Goal: Download file/media

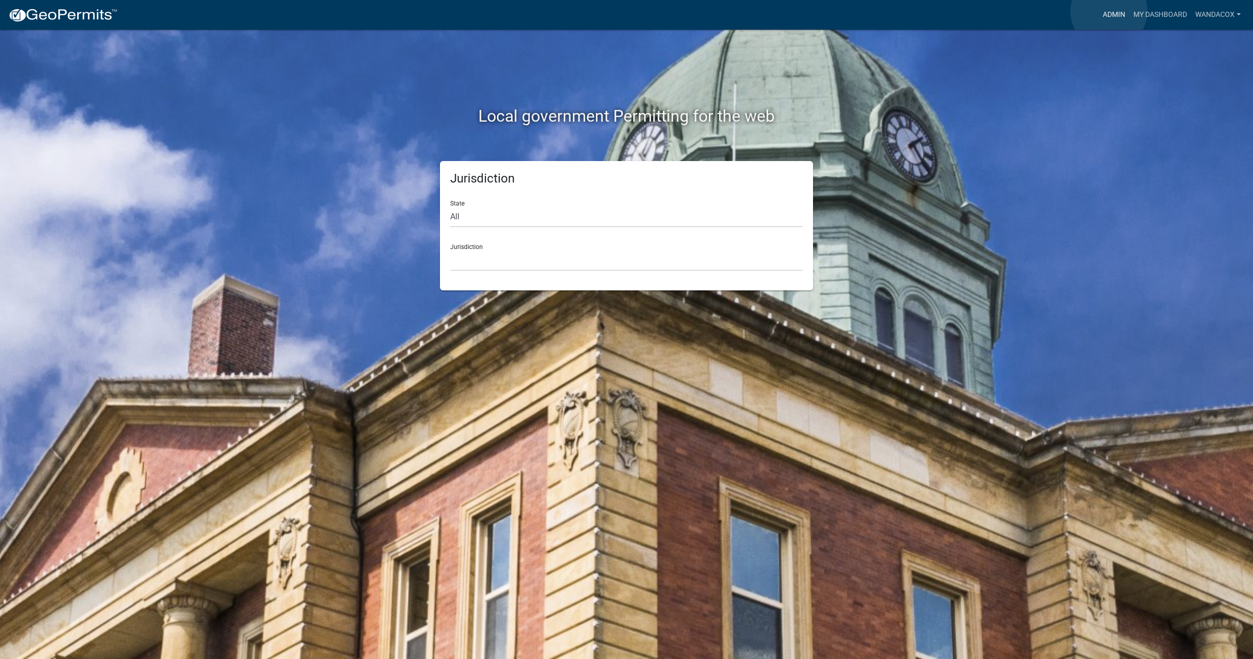
click at [1109, 11] on link "Admin" at bounding box center [1113, 14] width 31 height 19
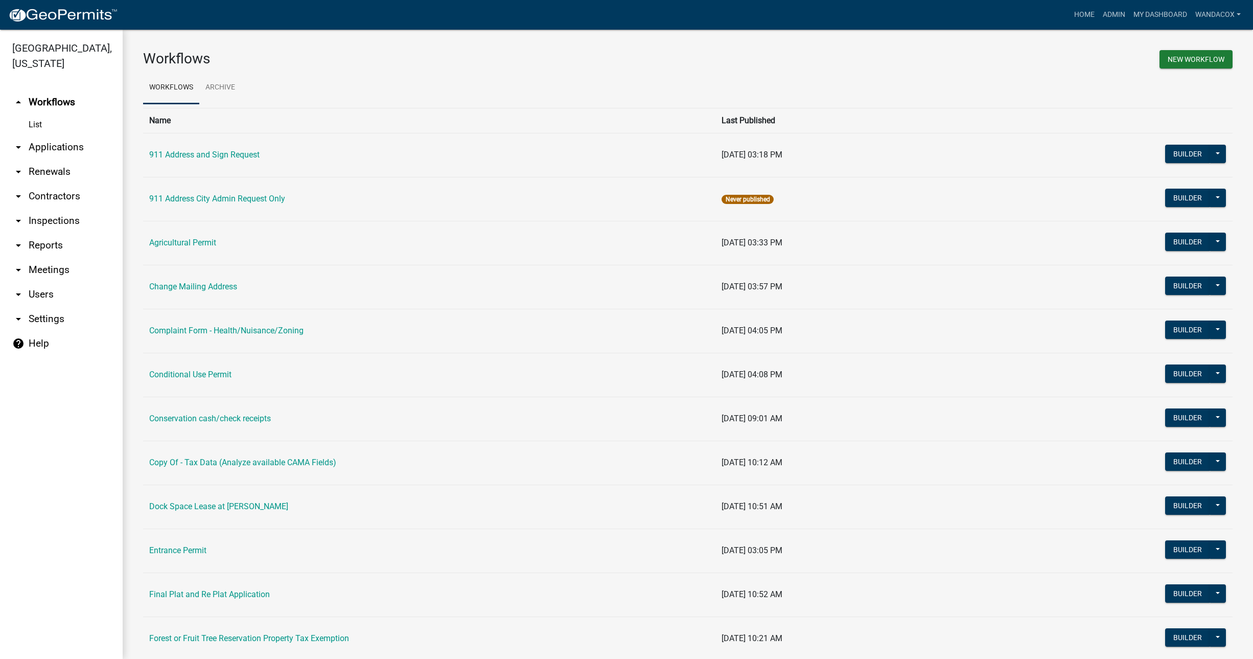
click at [48, 233] on link "arrow_drop_down Reports" at bounding box center [61, 245] width 123 height 25
select select "0: null"
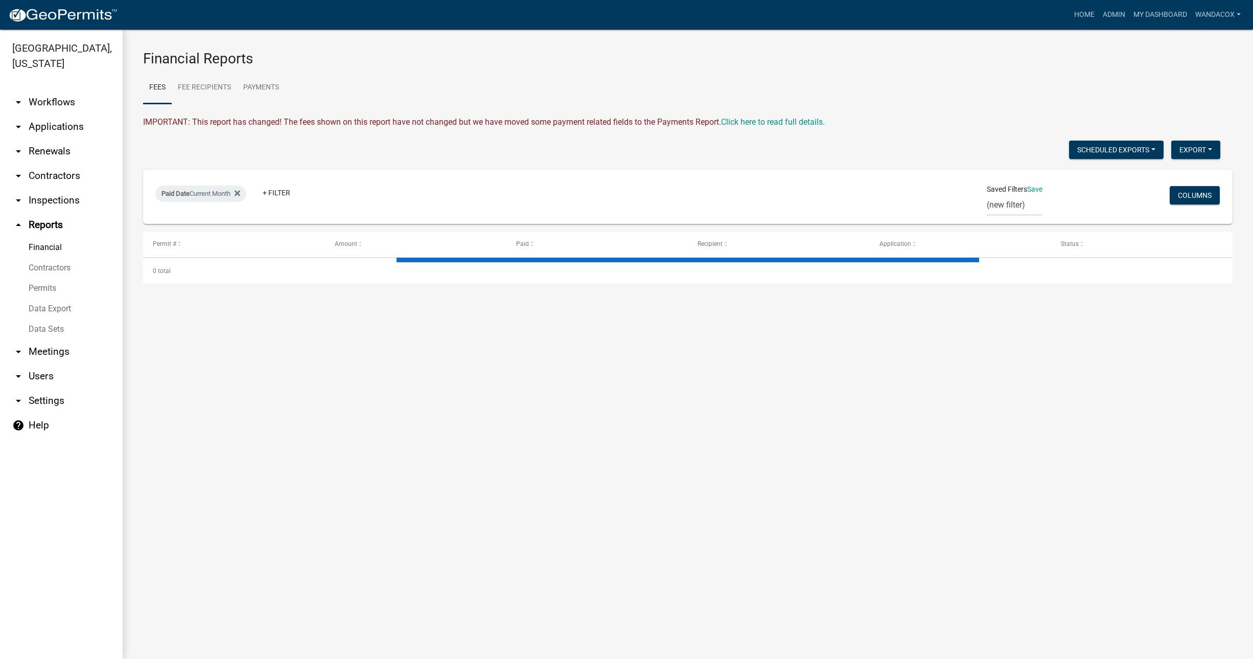
select select "3: 100"
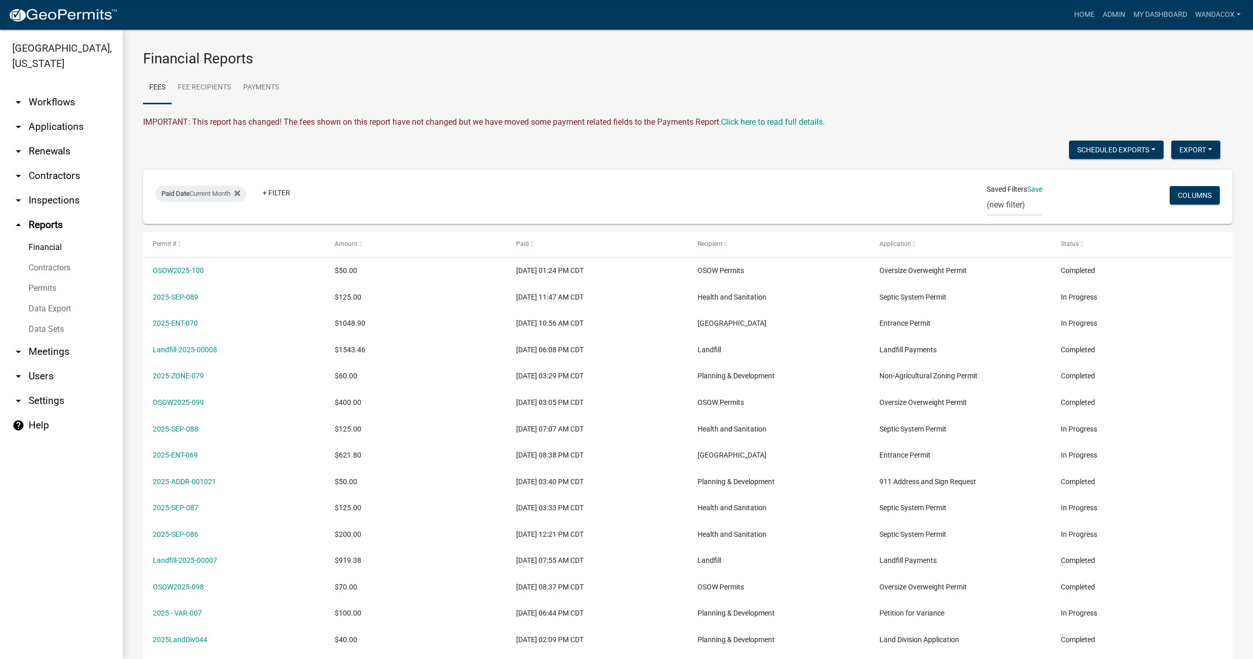
click at [36, 298] on link "Data Export" at bounding box center [61, 308] width 123 height 20
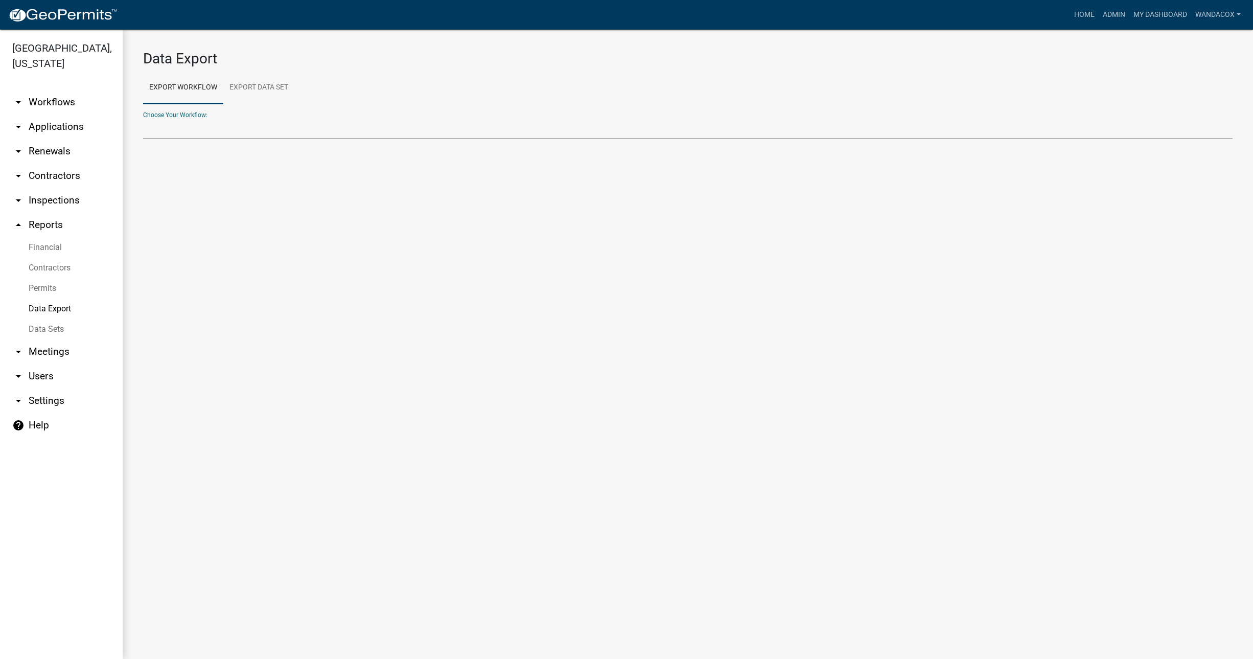
click at [176, 133] on select "911 Address and Sign Request Agricultural Permit Change Mailing Address Complai…" at bounding box center [687, 128] width 1089 height 21
select select "21: Object"
click at [143, 118] on select "911 Address and Sign Request Agricultural Permit Change Mailing Address Complai…" at bounding box center [687, 128] width 1089 height 21
select select "0: null"
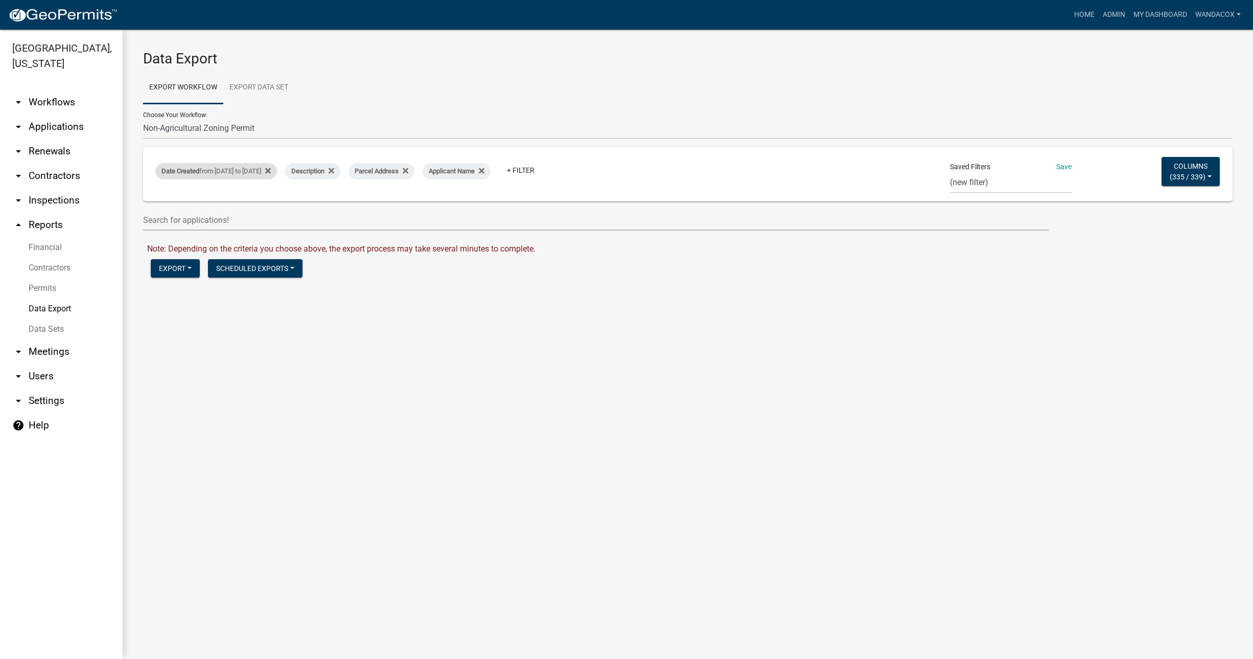
click at [208, 171] on div "Date Created from [DATE] to [DATE]" at bounding box center [216, 171] width 122 height 16
select select "custom"
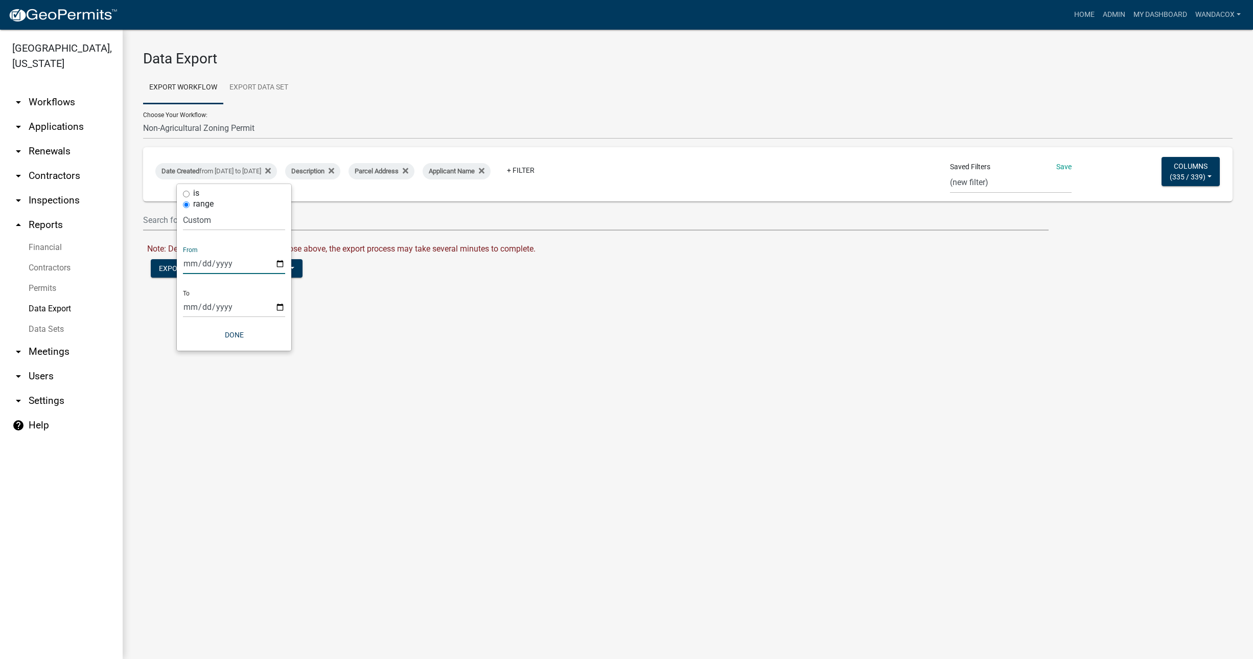
click at [186, 259] on input "[DATE]" at bounding box center [234, 263] width 102 height 21
type input "[DATE]"
click at [191, 309] on input "[DATE]" at bounding box center [234, 306] width 102 height 21
type input "[DATE]"
click at [235, 332] on button "Done" at bounding box center [234, 334] width 102 height 18
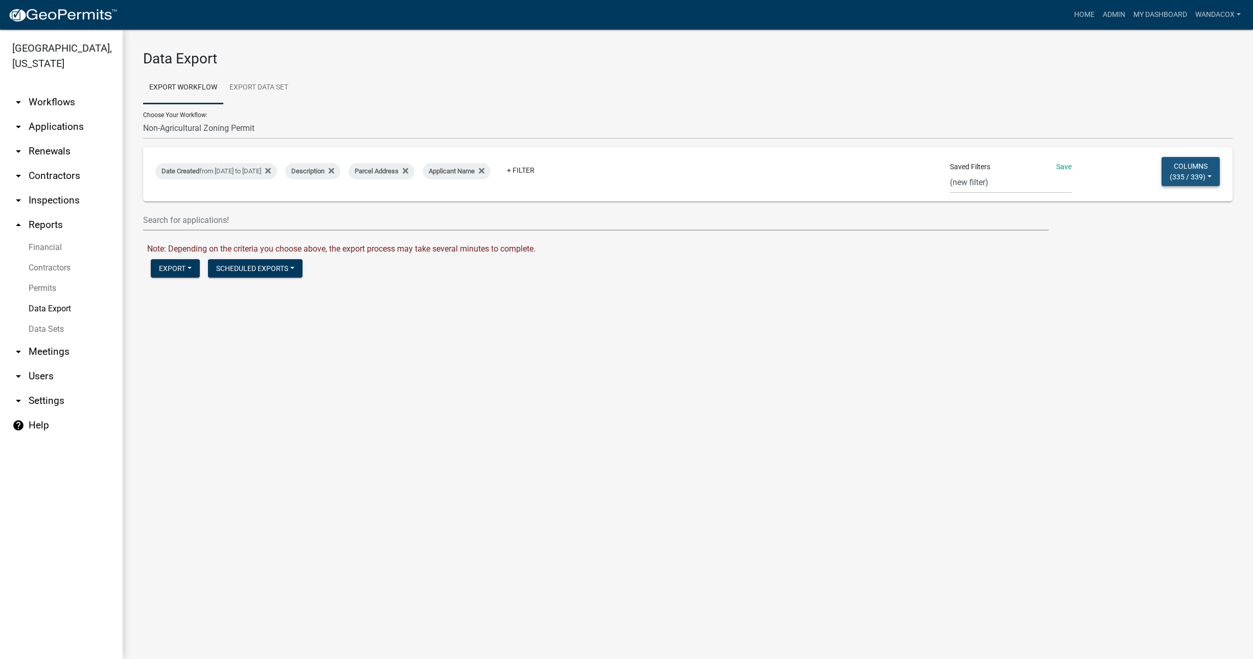
click at [1180, 177] on span "335 / 339" at bounding box center [1187, 176] width 31 height 8
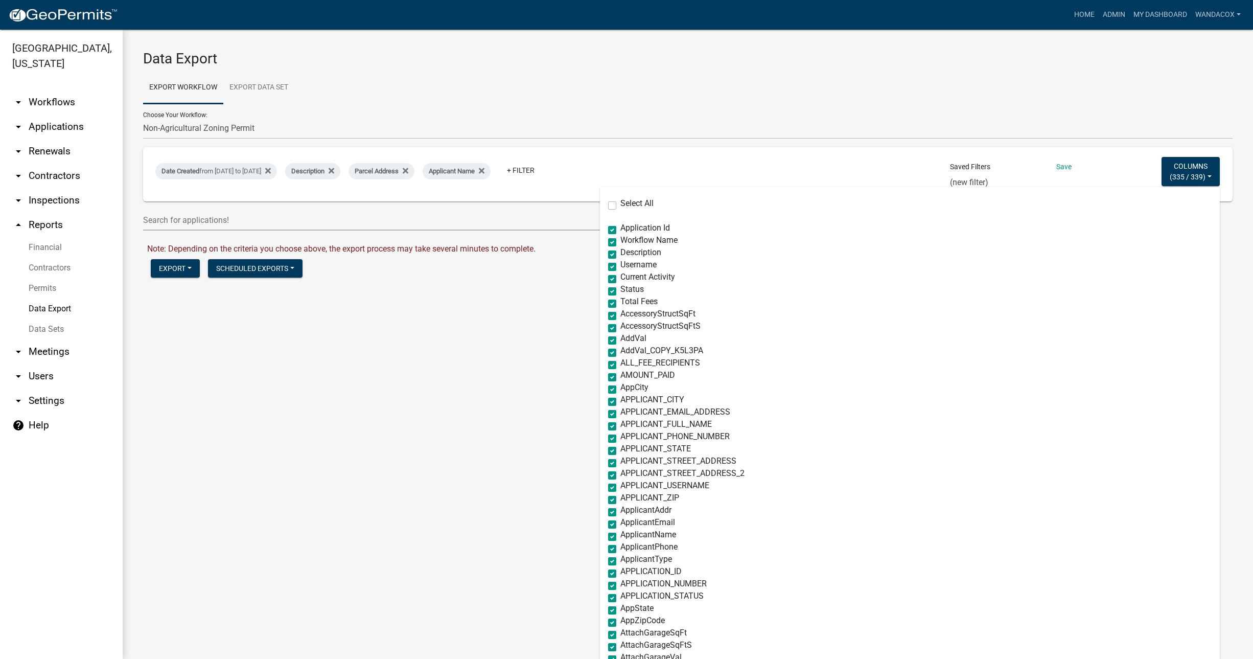
click at [620, 207] on label "Select All" at bounding box center [636, 203] width 33 height 8
click at [620, 206] on input "Select All" at bounding box center [623, 202] width 7 height 7
checkbox input "true"
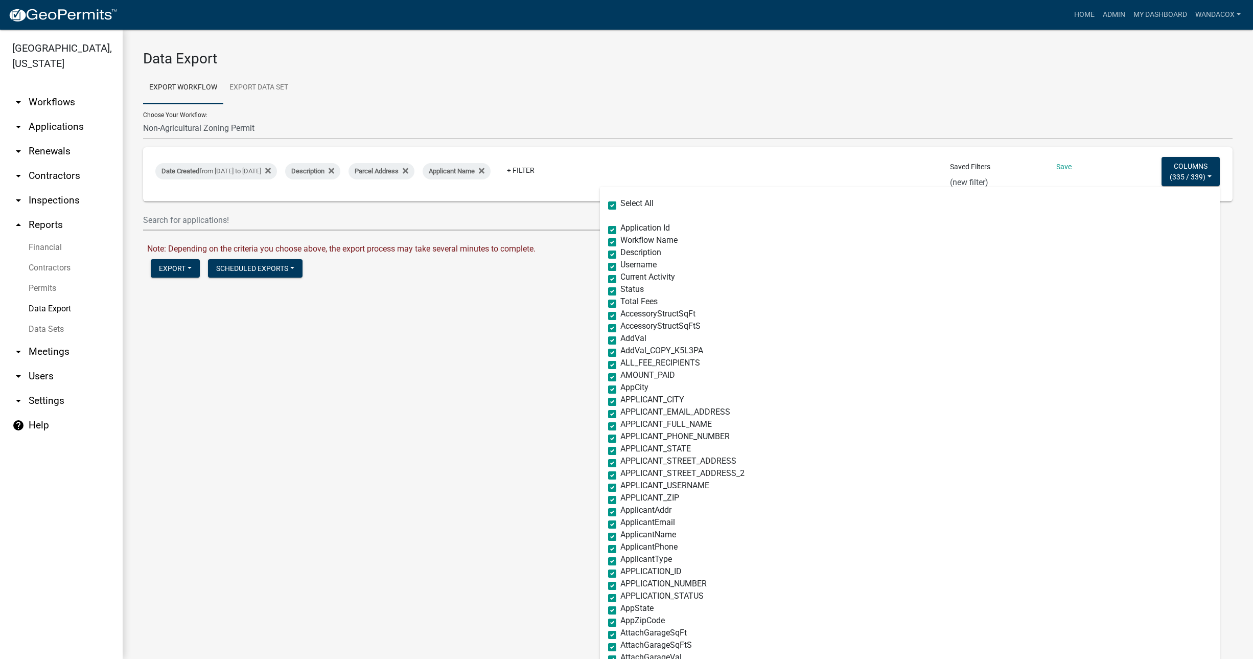
checkbox input "true"
click at [620, 203] on label "Select All" at bounding box center [636, 203] width 33 height 8
click at [620, 203] on input "Select All" at bounding box center [623, 202] width 7 height 7
checkbox input "false"
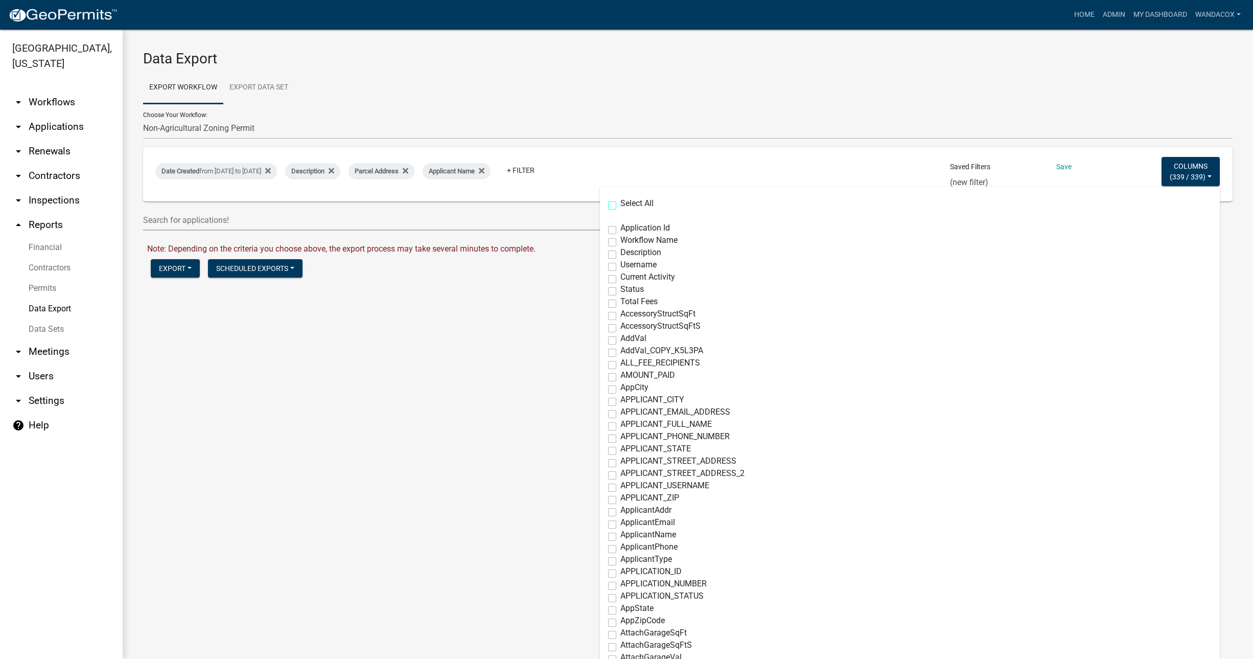
checkbox input "false"
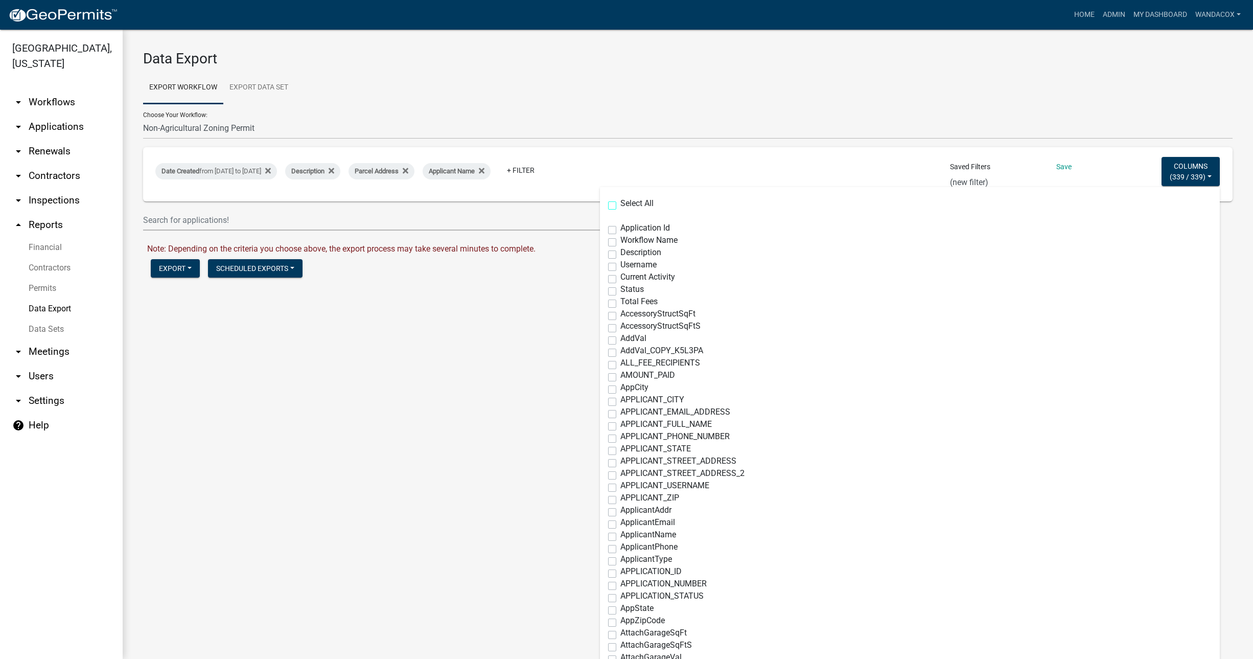
checkbox input "false"
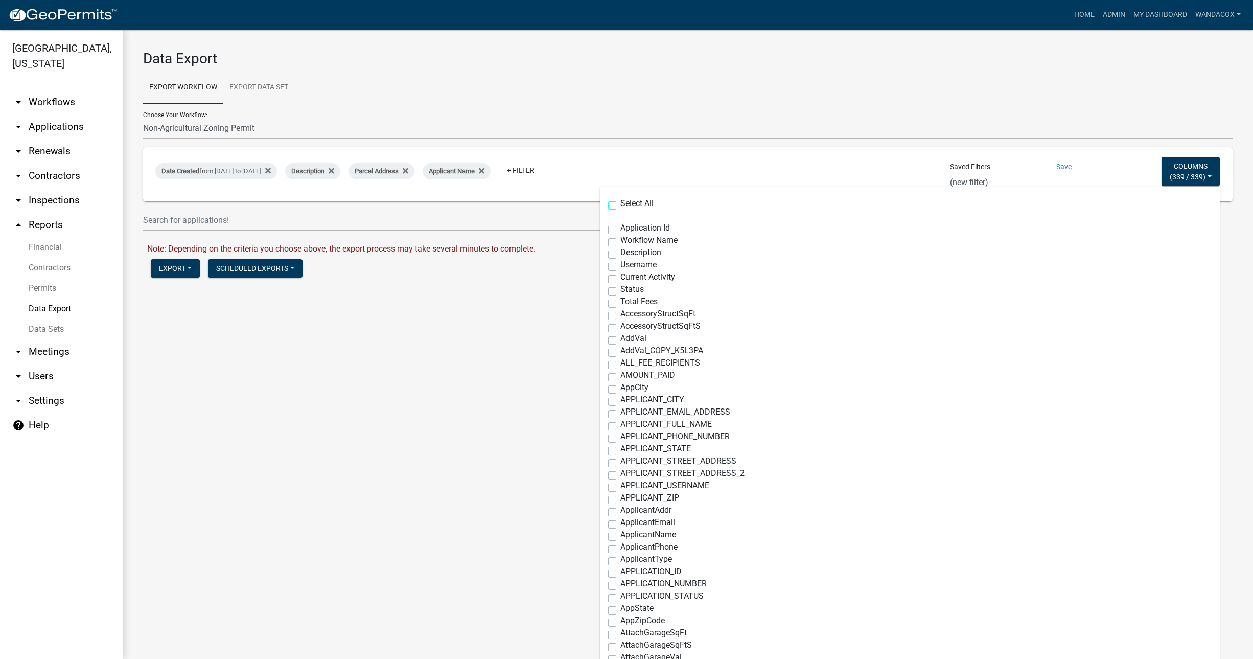
checkbox input "false"
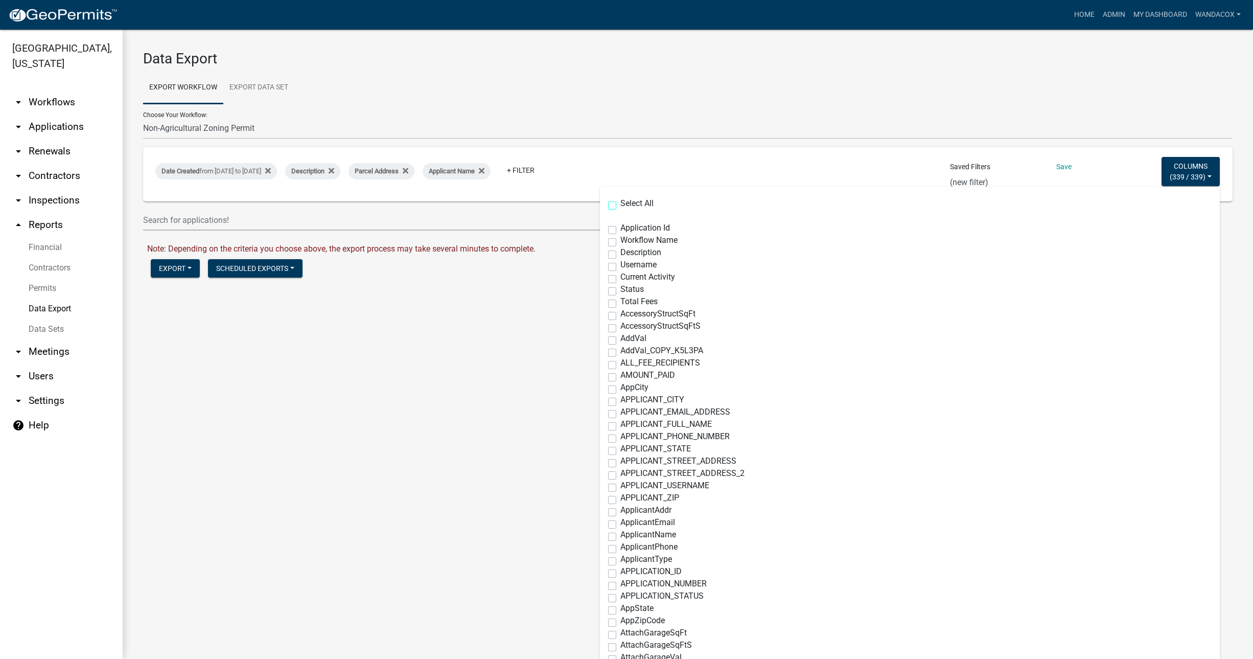
checkbox input "false"
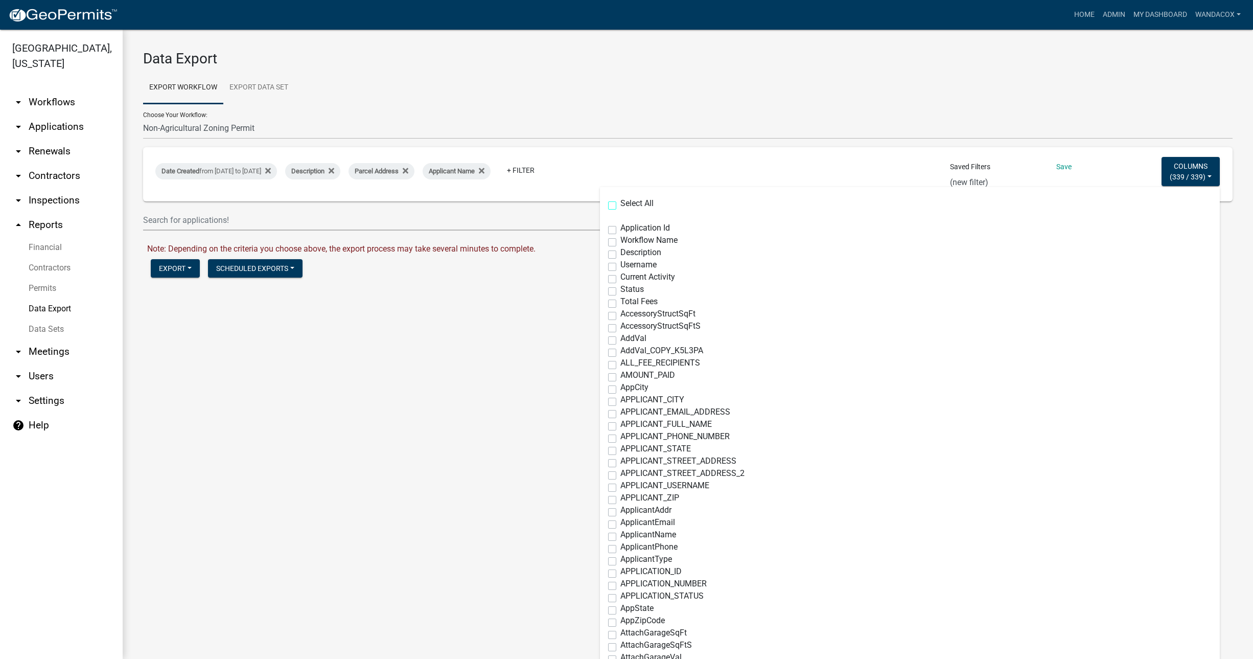
checkbox input "false"
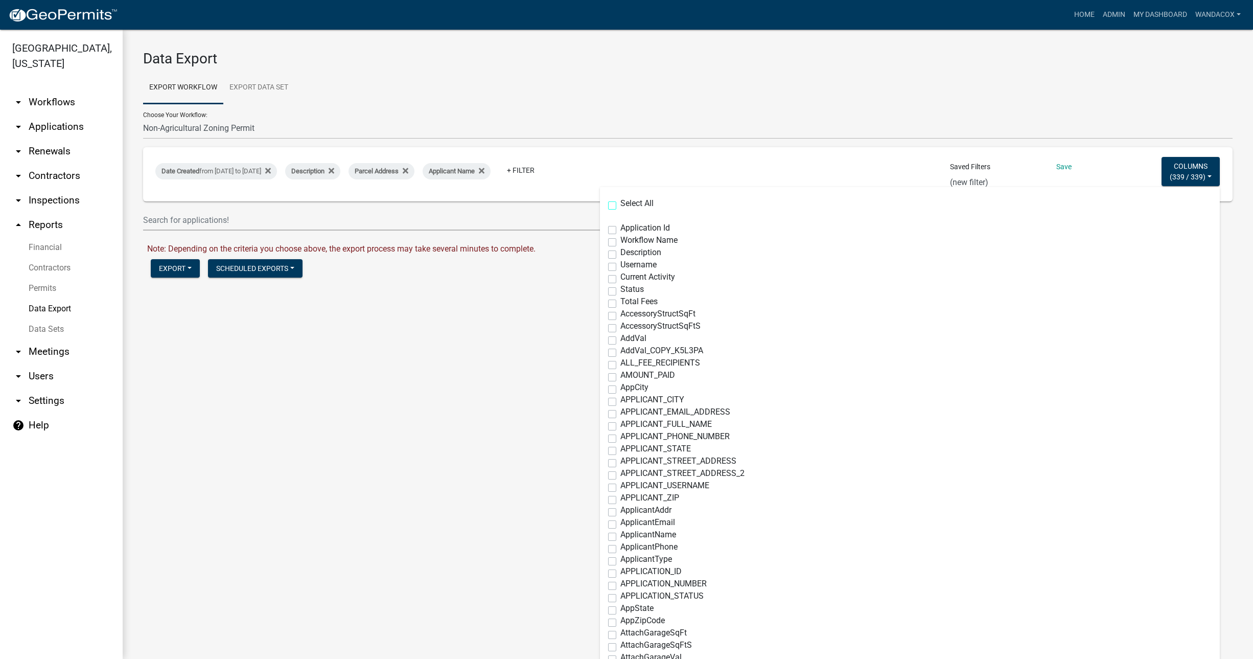
checkbox input "false"
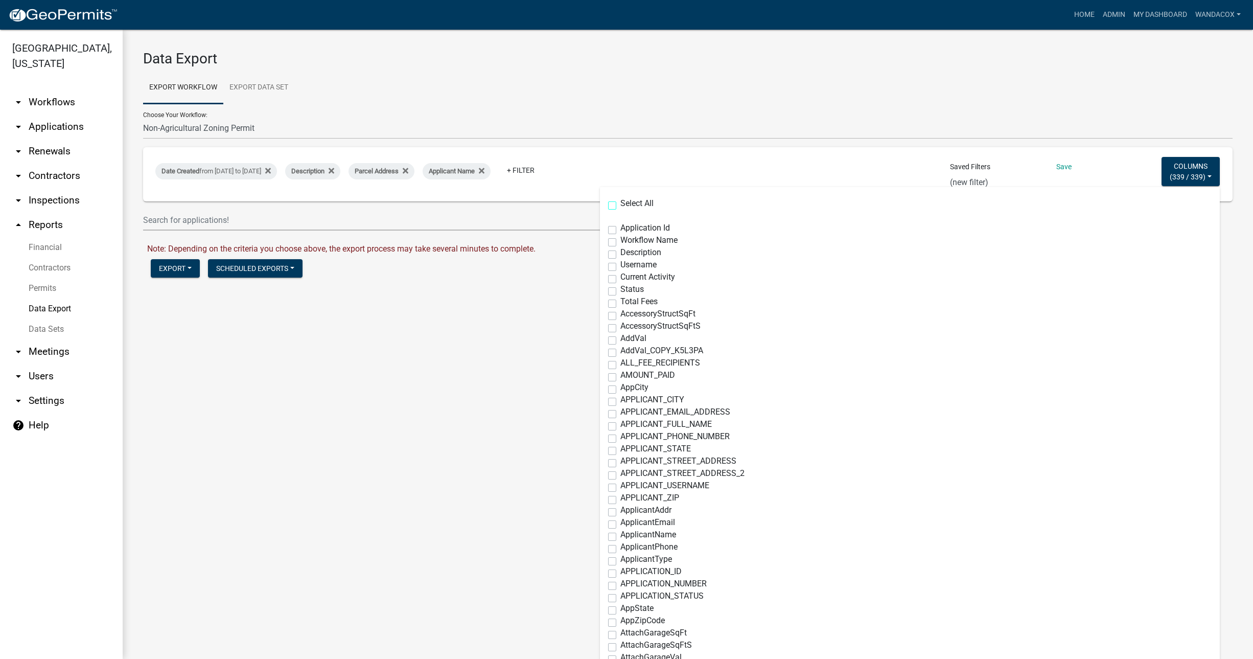
checkbox input "false"
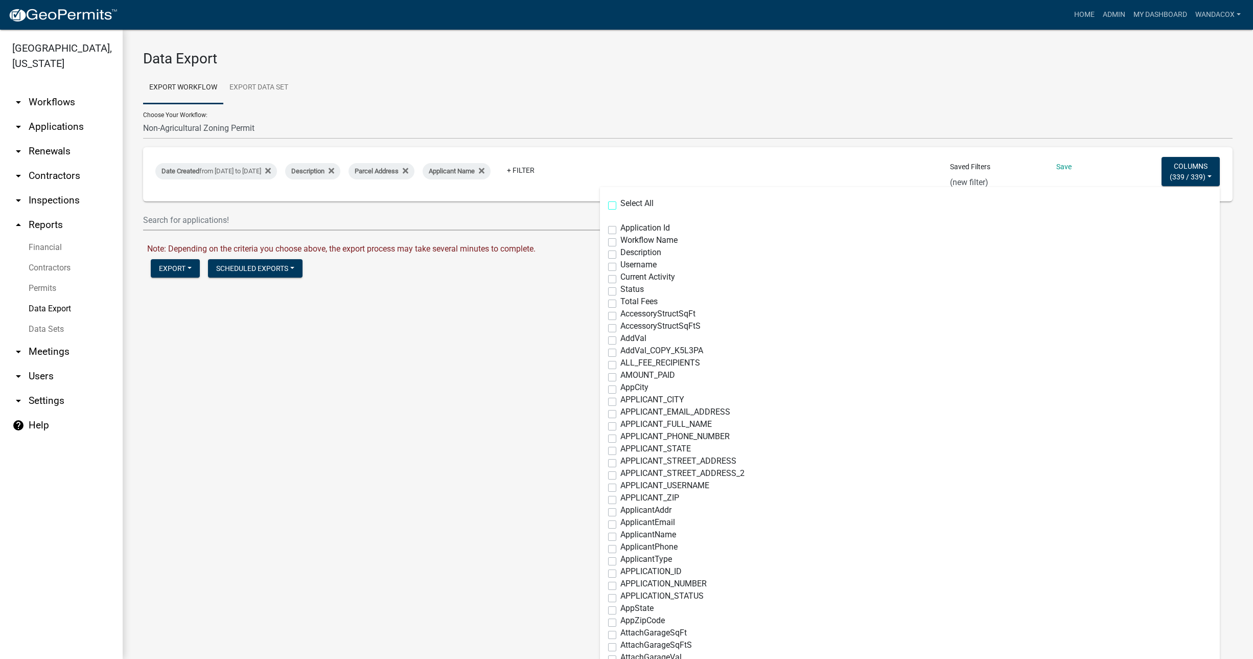
checkbox input "false"
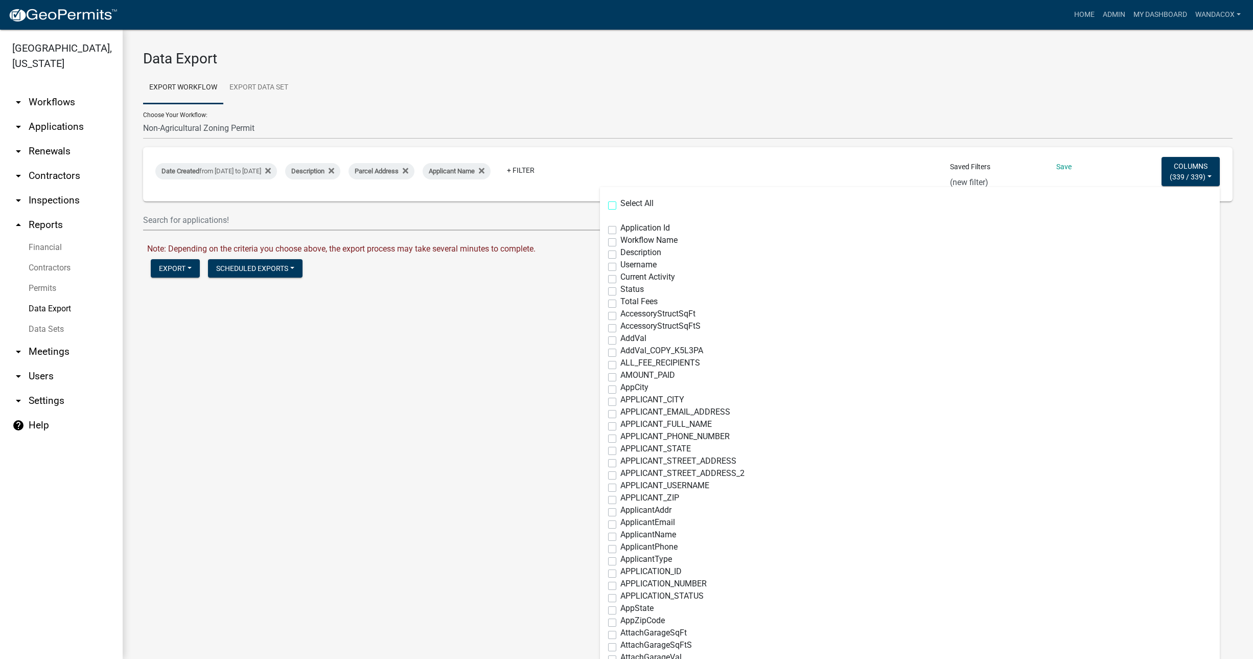
checkbox input "false"
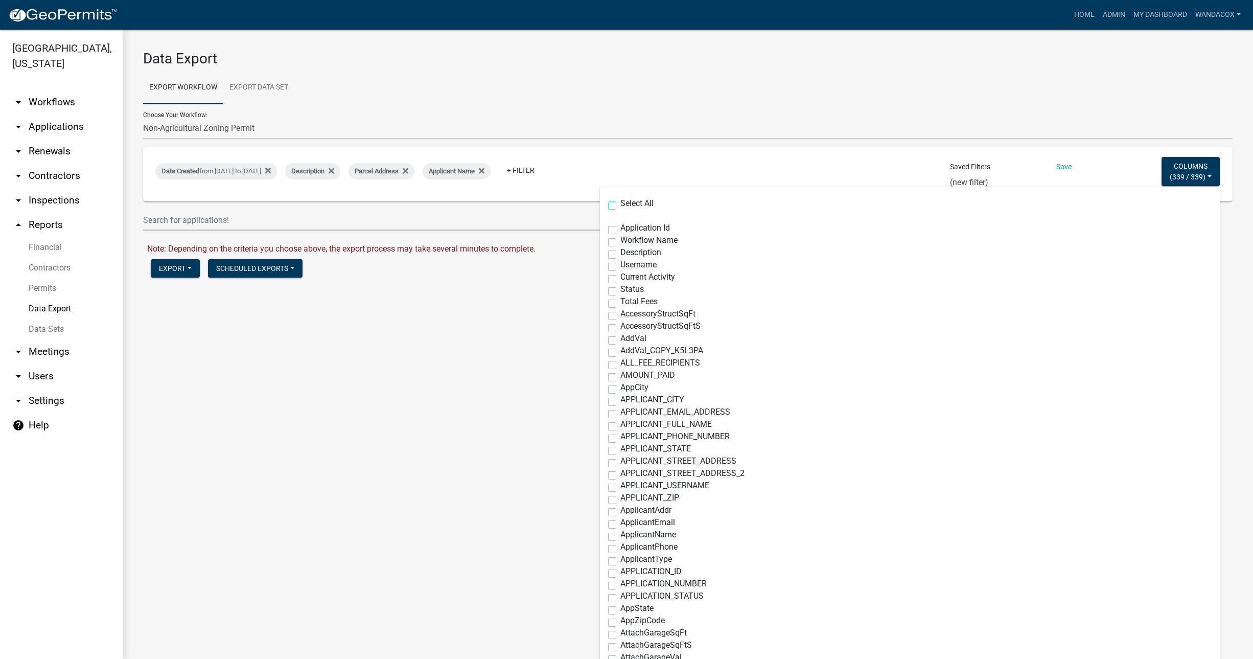
checkbox input "false"
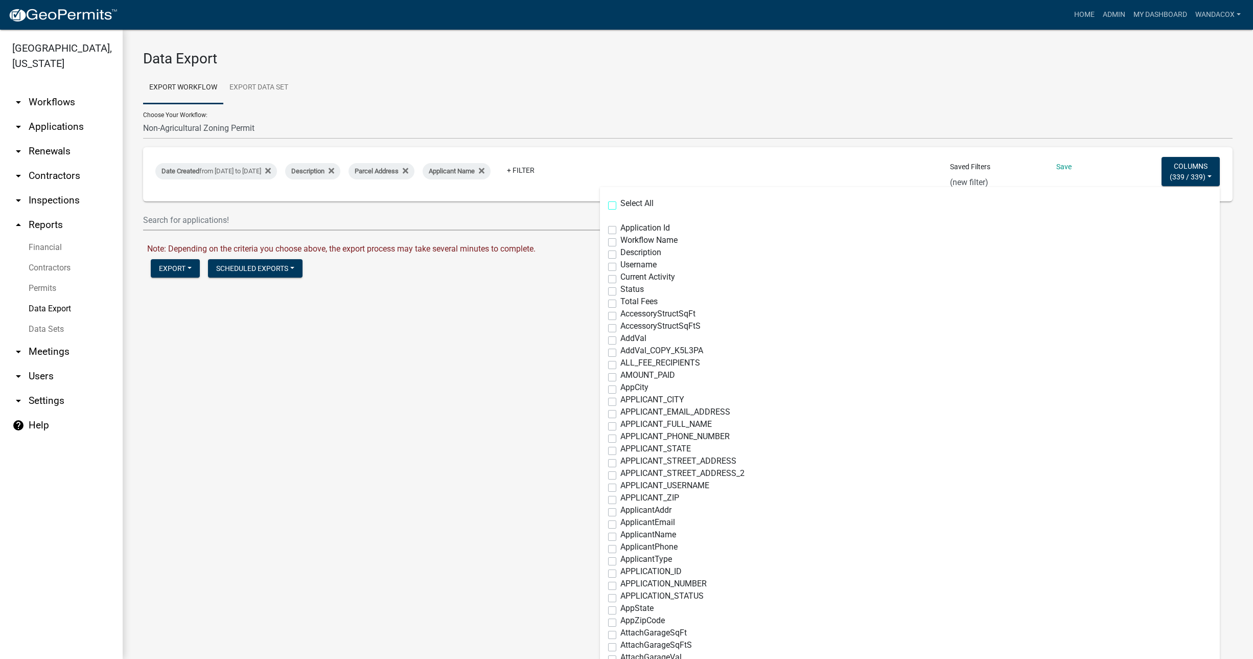
checkbox input "false"
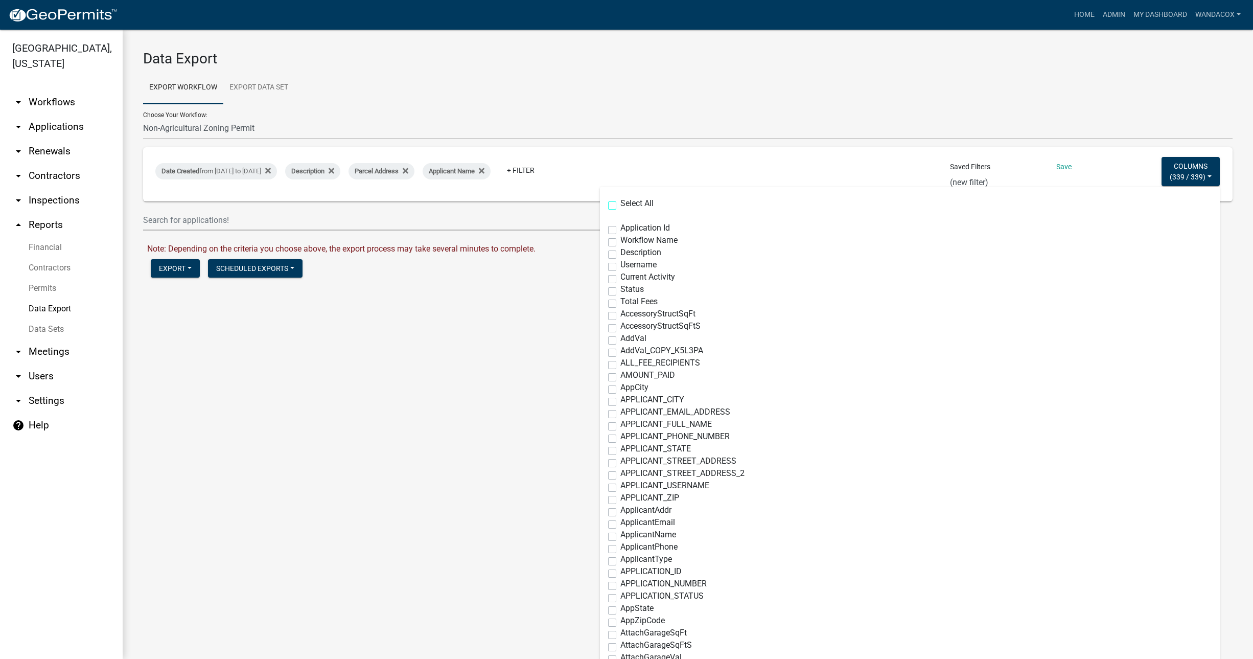
checkbox input "false"
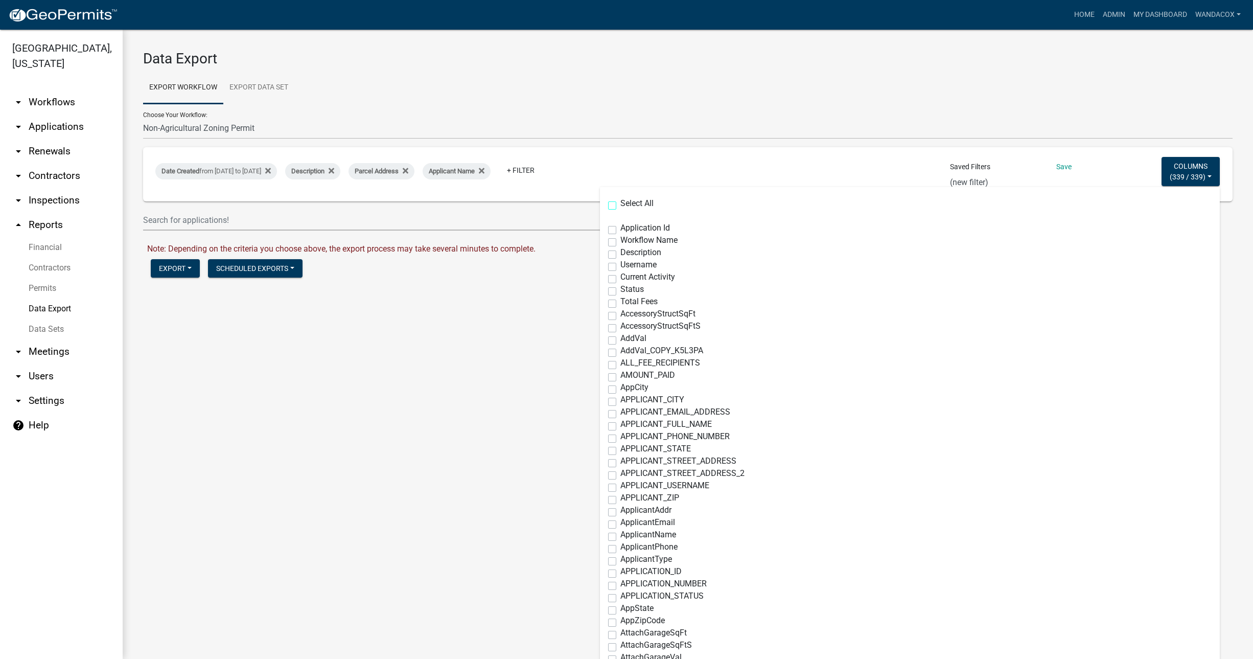
checkbox input "false"
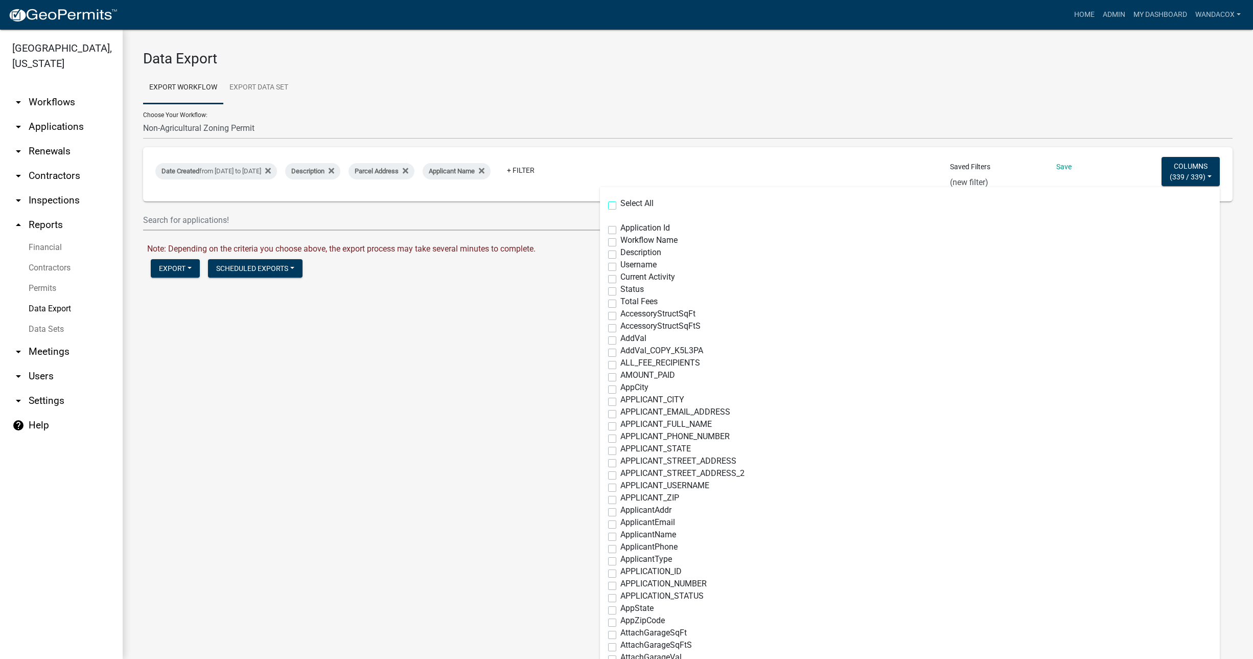
checkbox input "false"
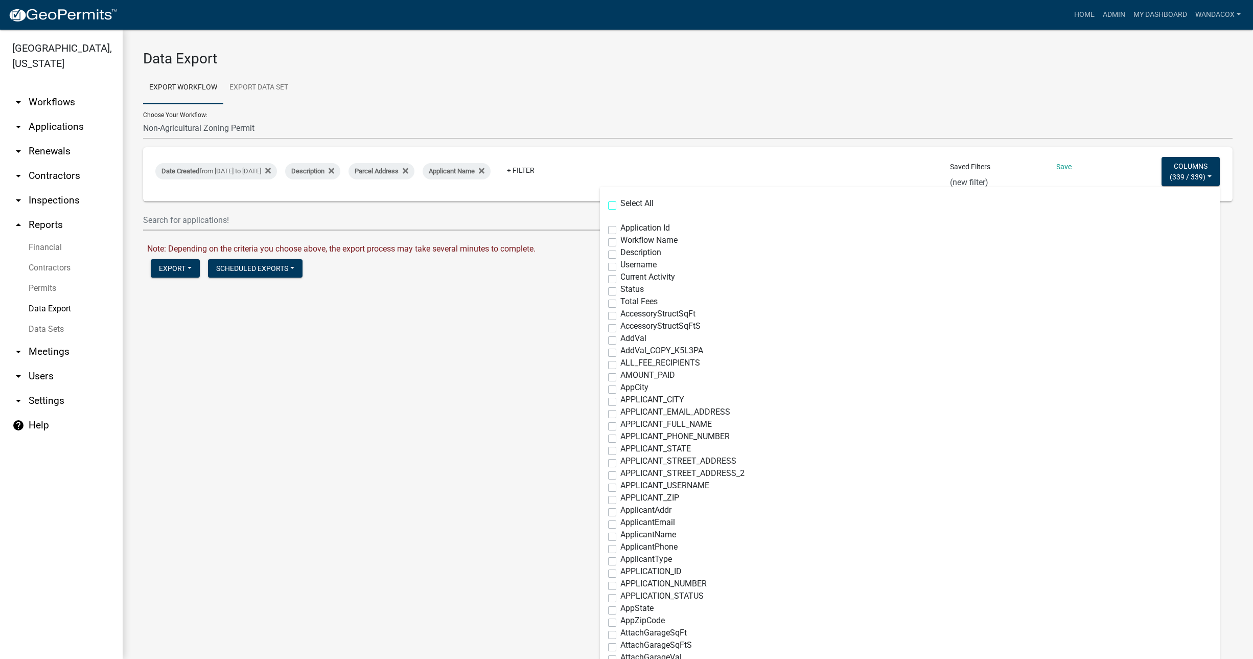
checkbox input "false"
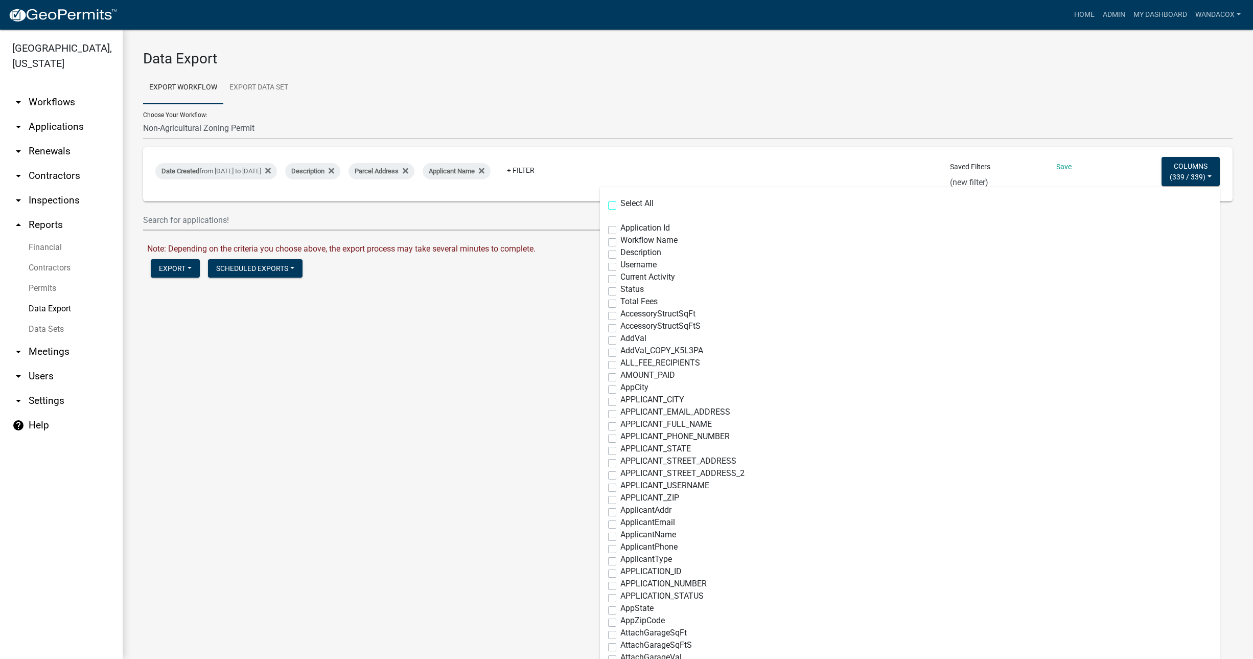
checkbox input "false"
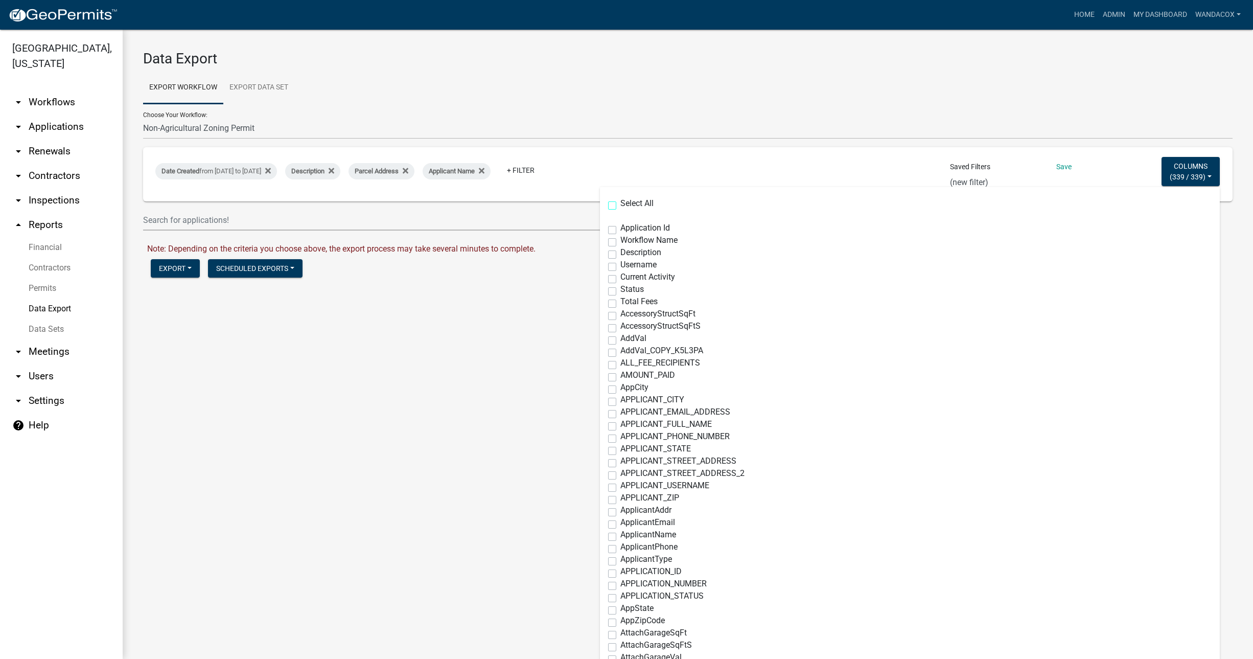
checkbox input "false"
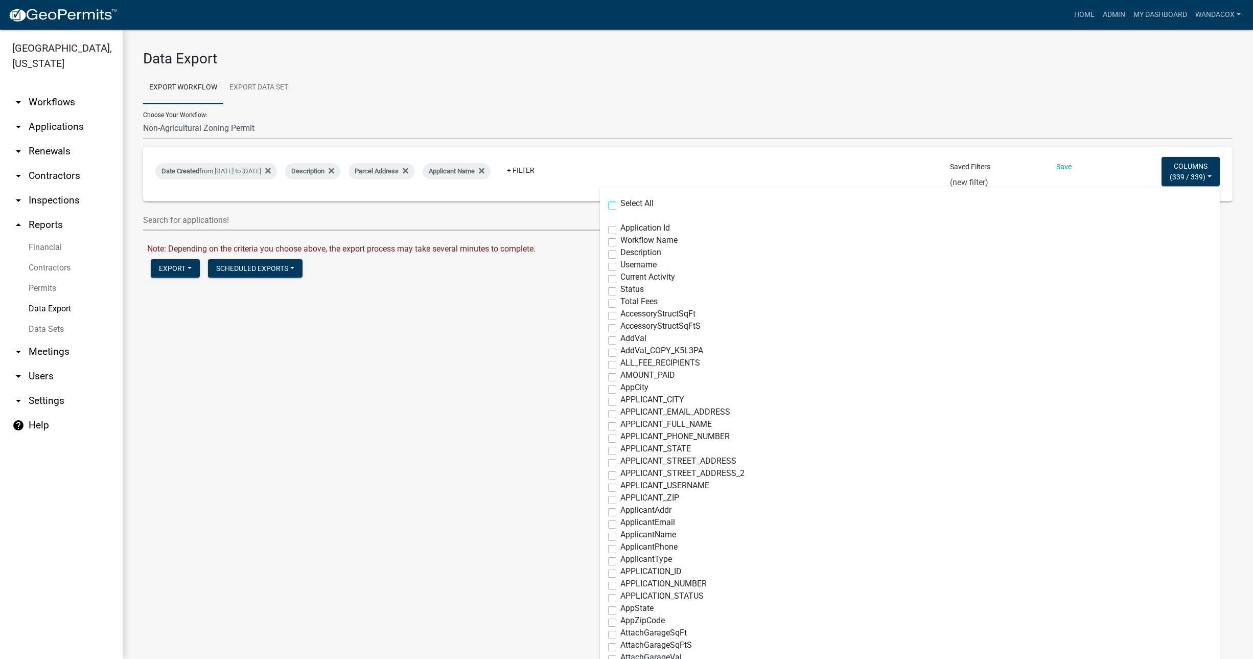
checkbox input "false"
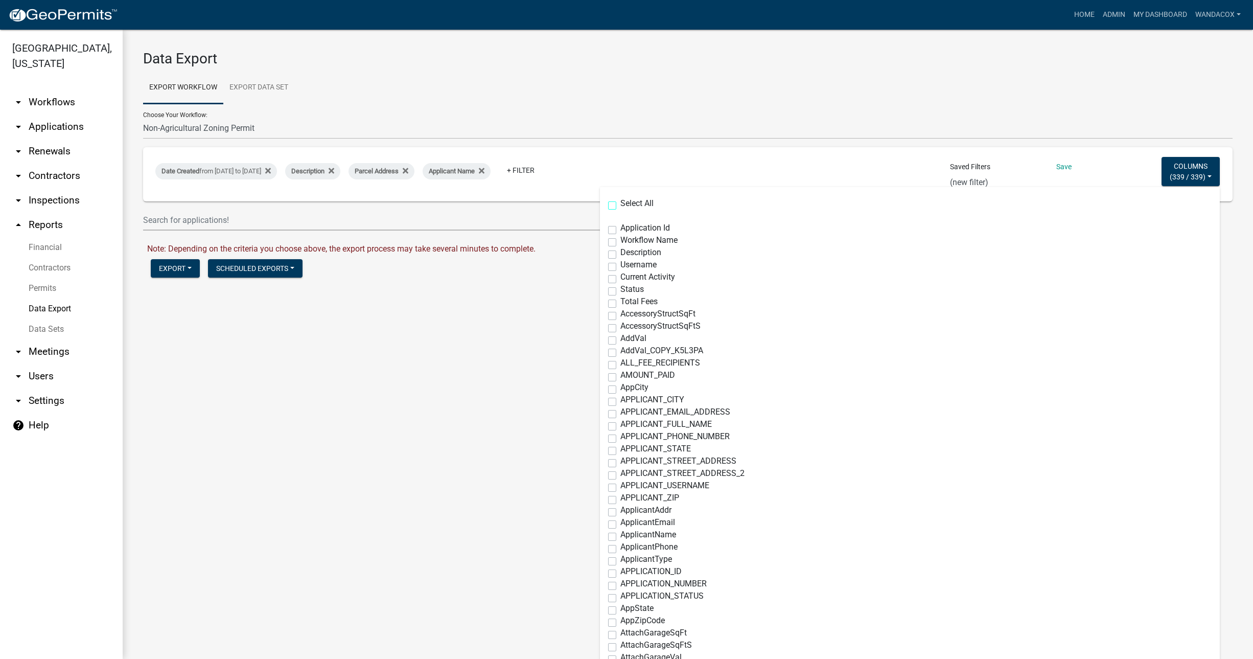
checkbox input "false"
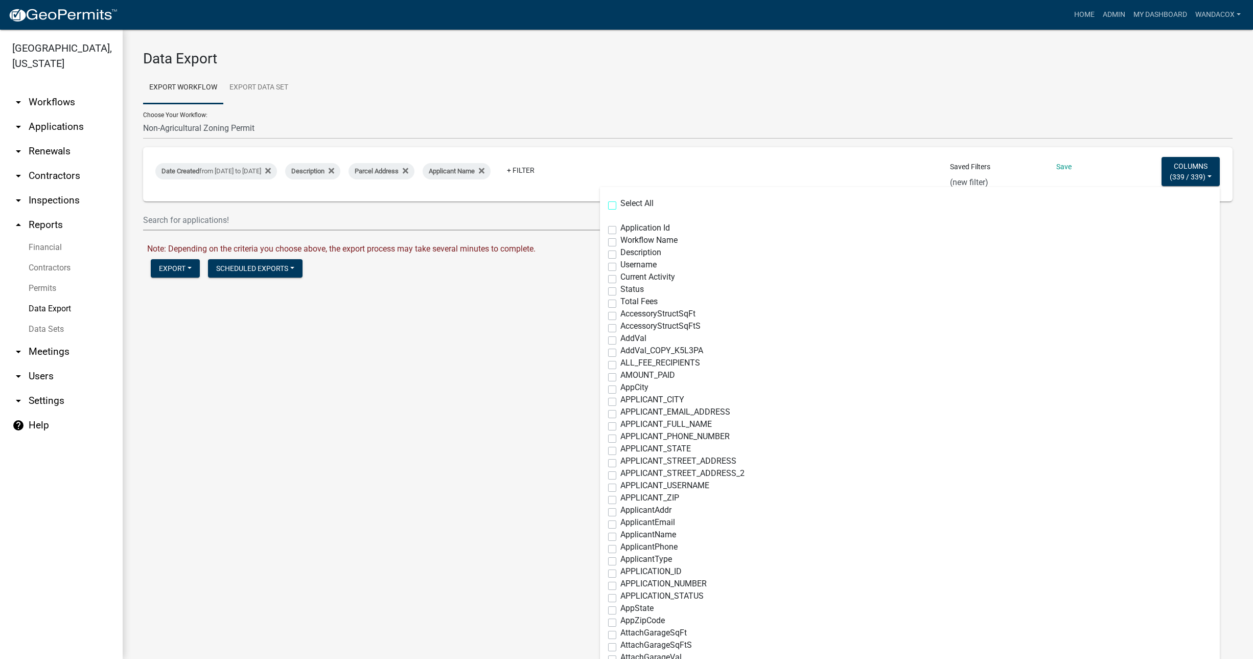
checkbox input "false"
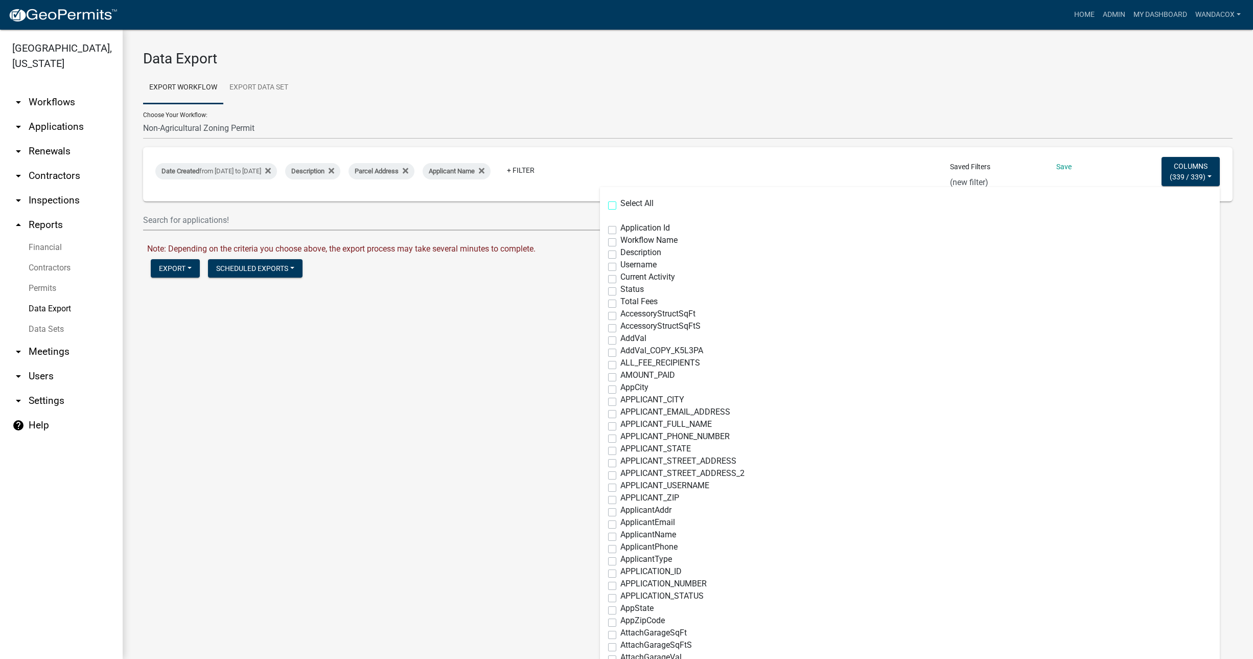
checkbox input "false"
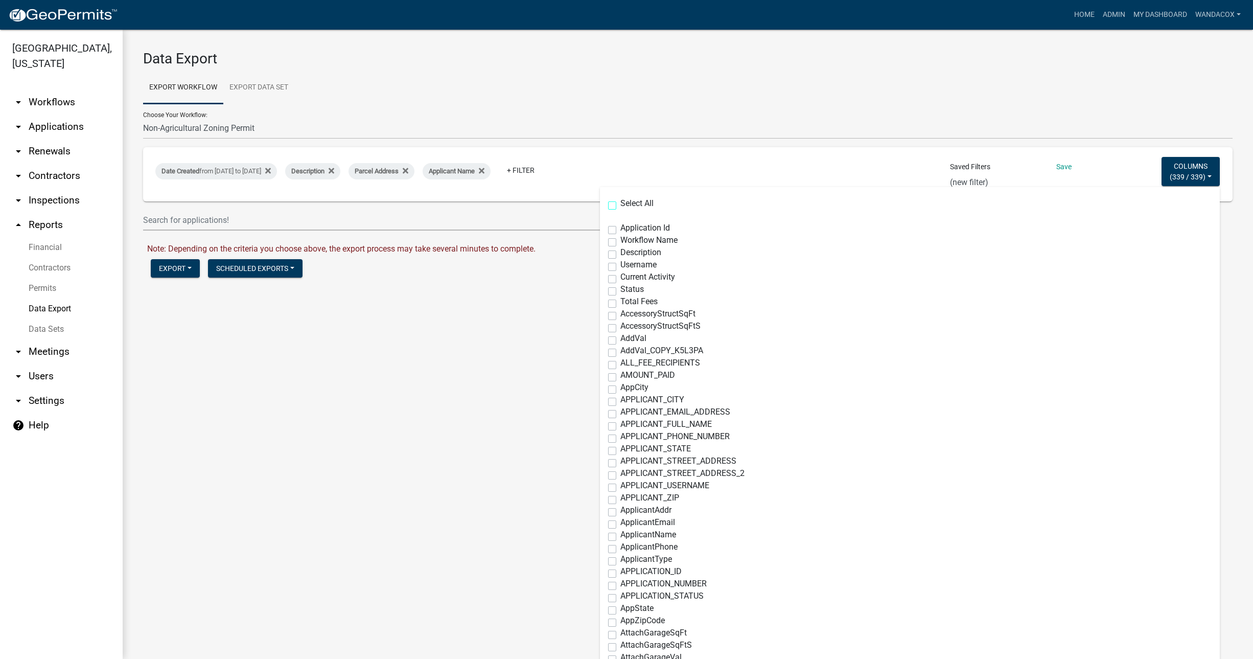
checkbox input "false"
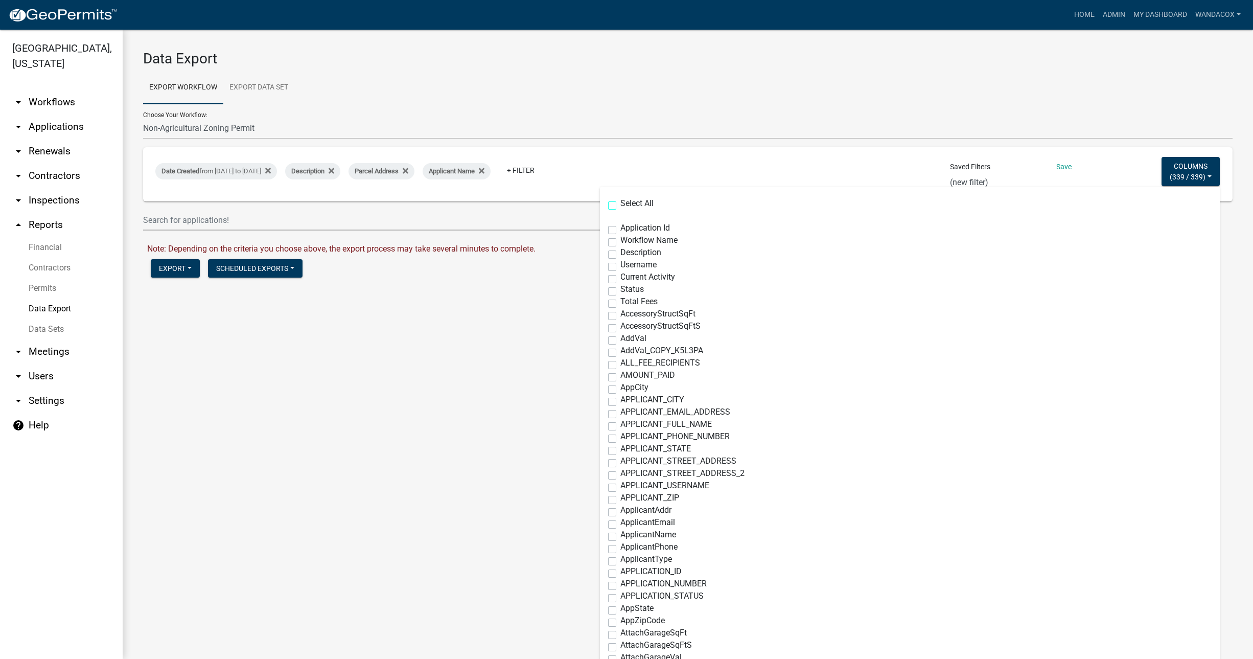
checkbox input "false"
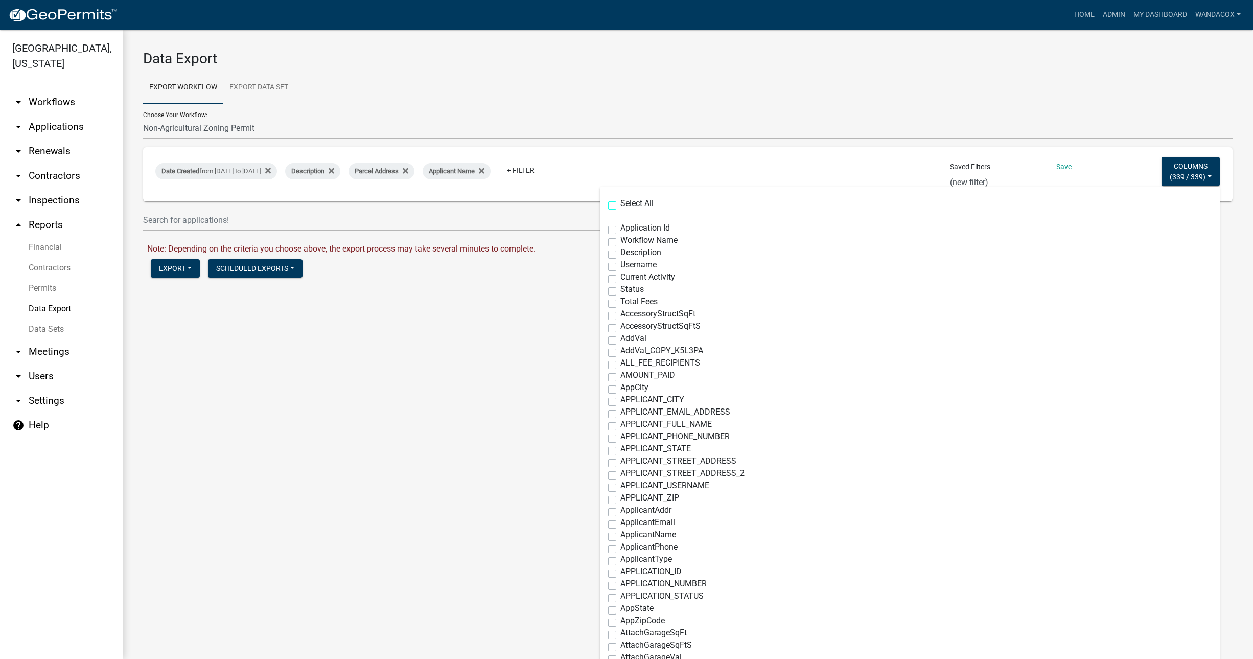
checkbox input "false"
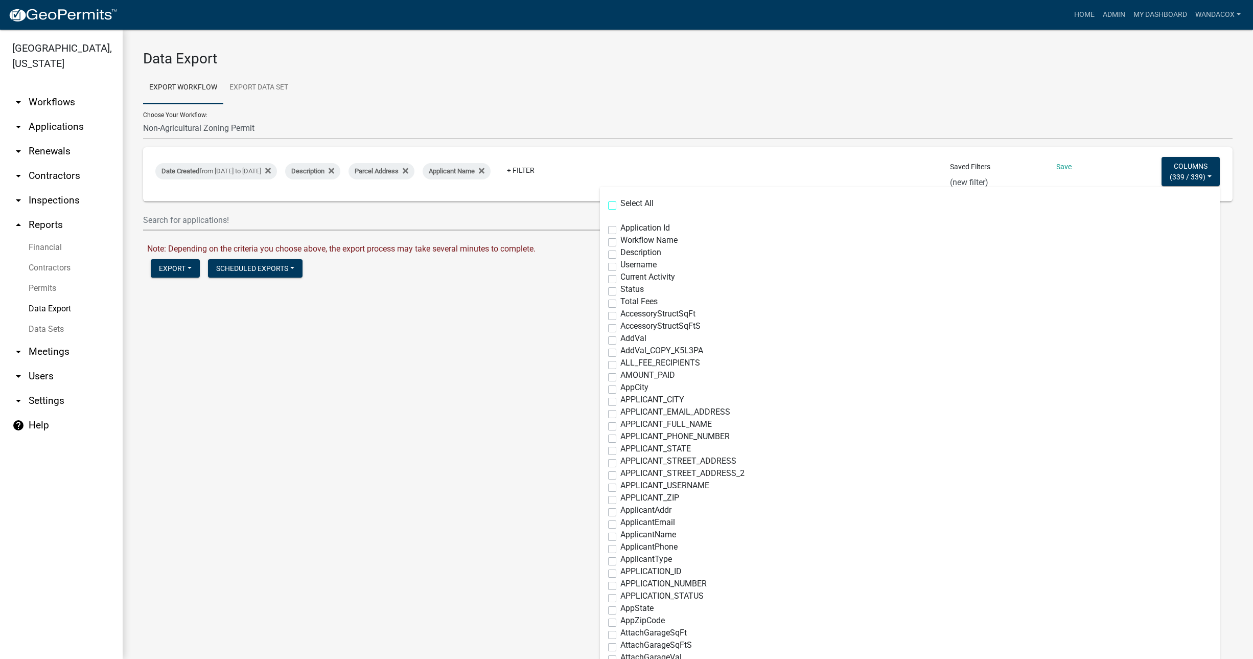
checkbox input "false"
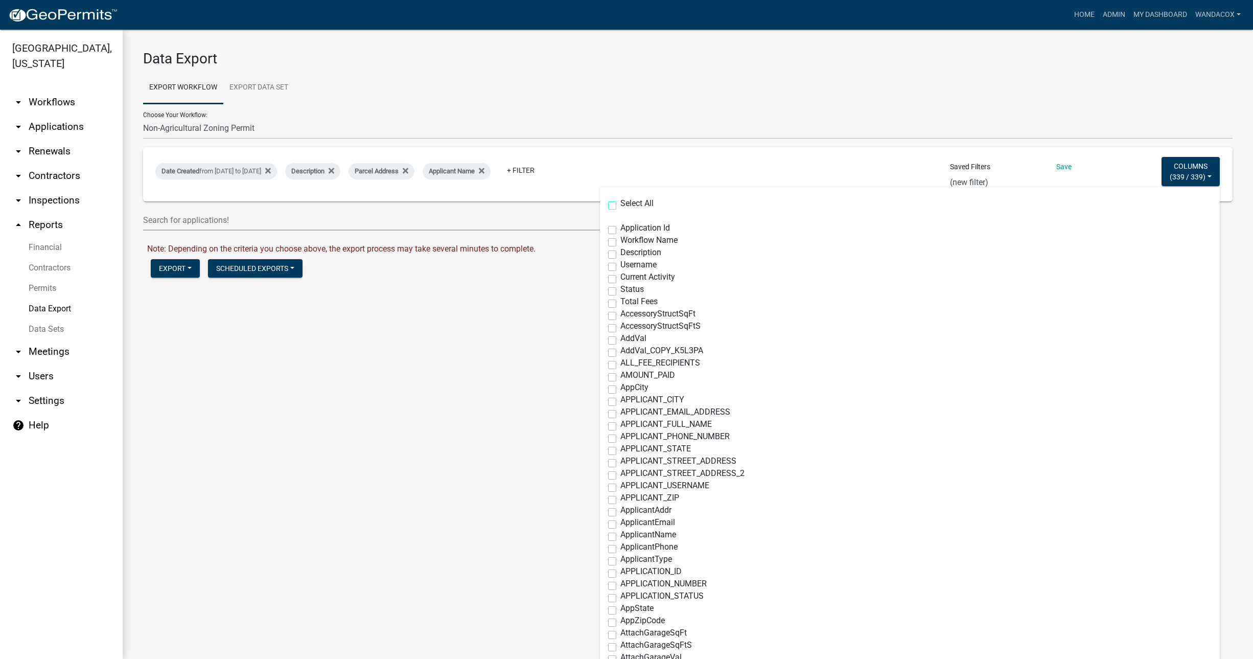
checkbox input "false"
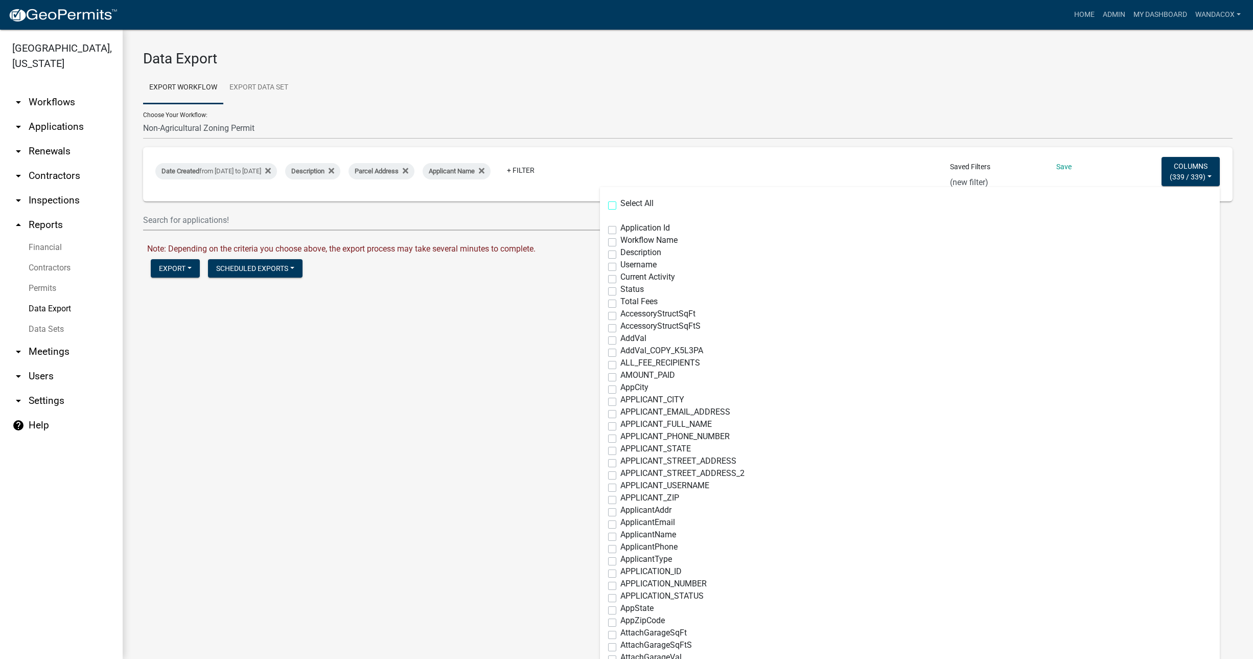
checkbox input "false"
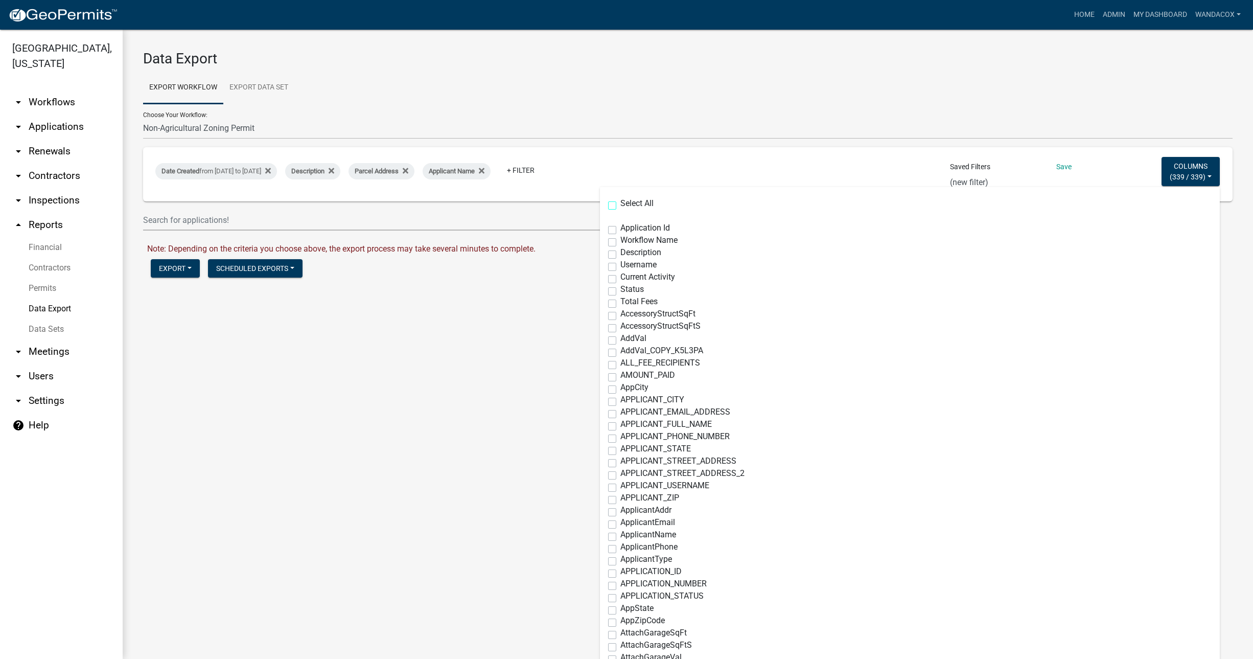
checkbox input "false"
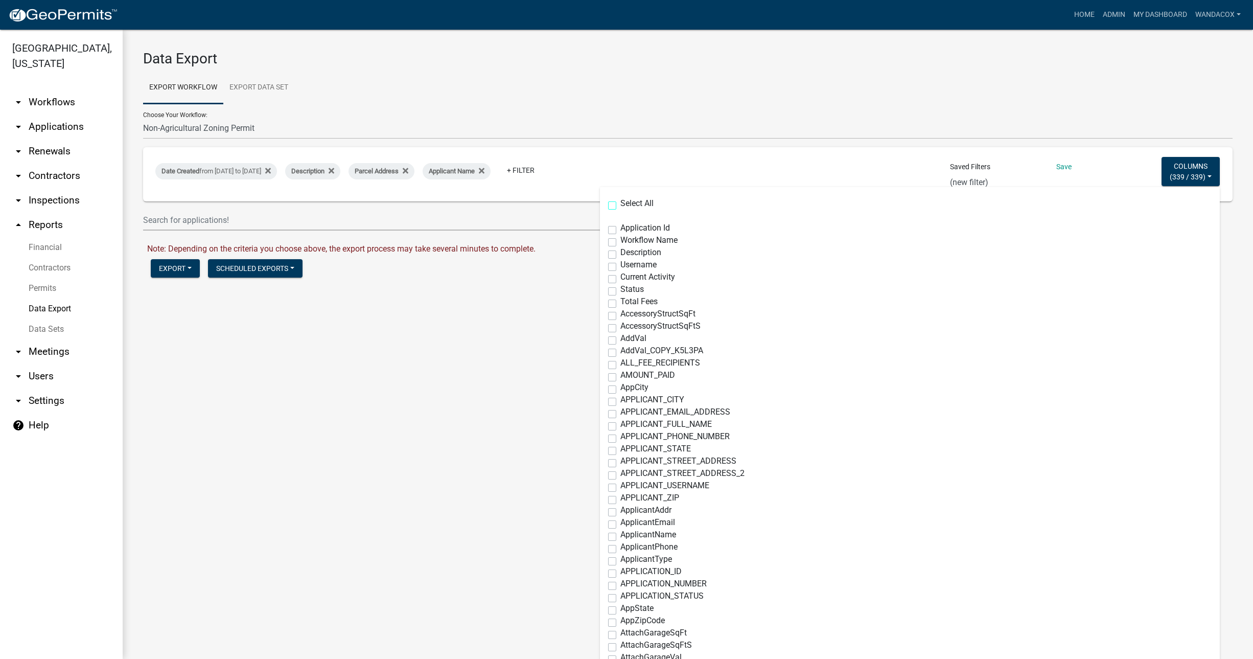
checkbox input "false"
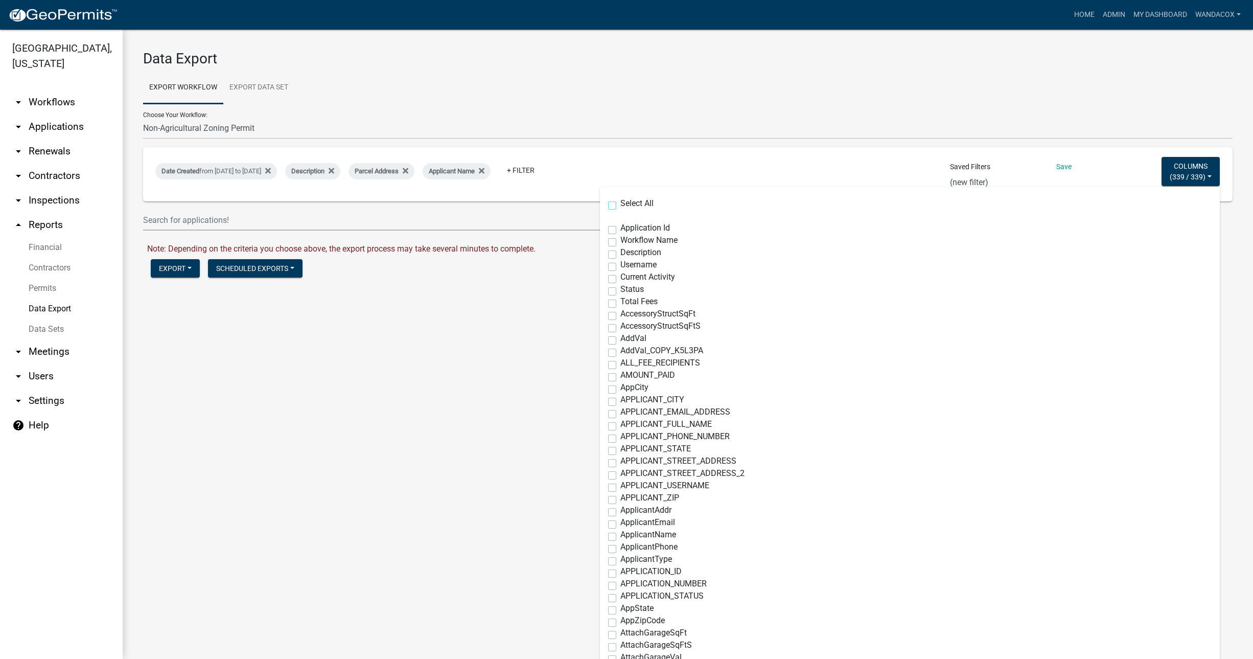
checkbox input "false"
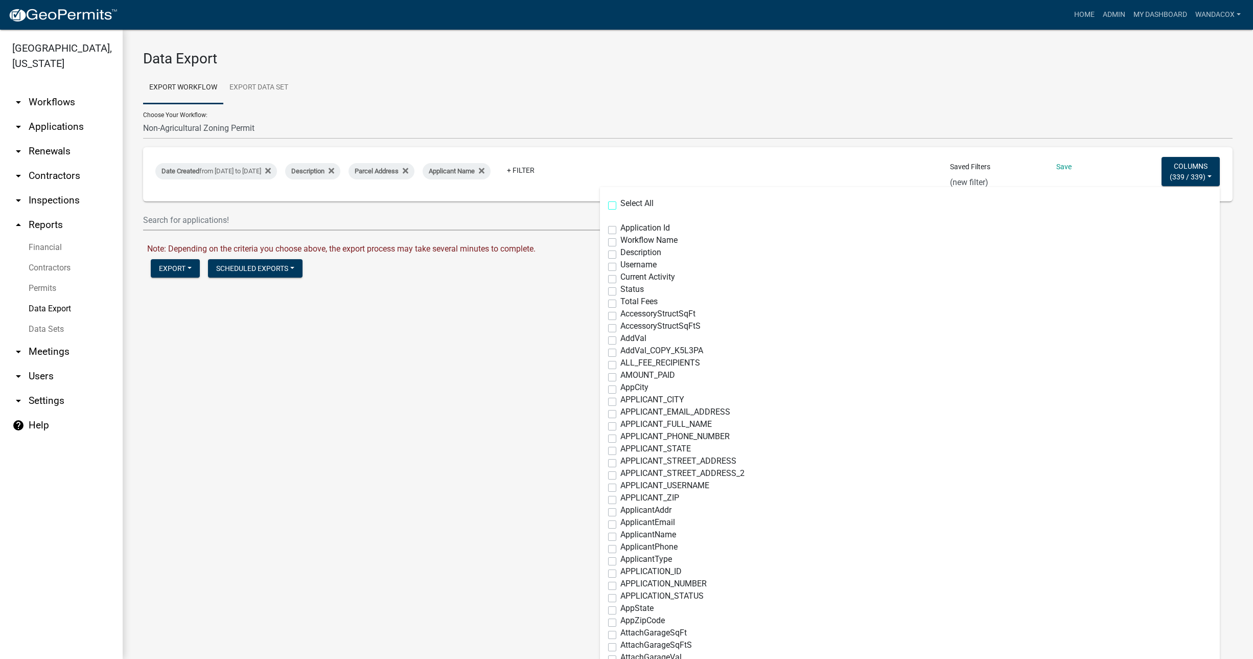
checkbox input "false"
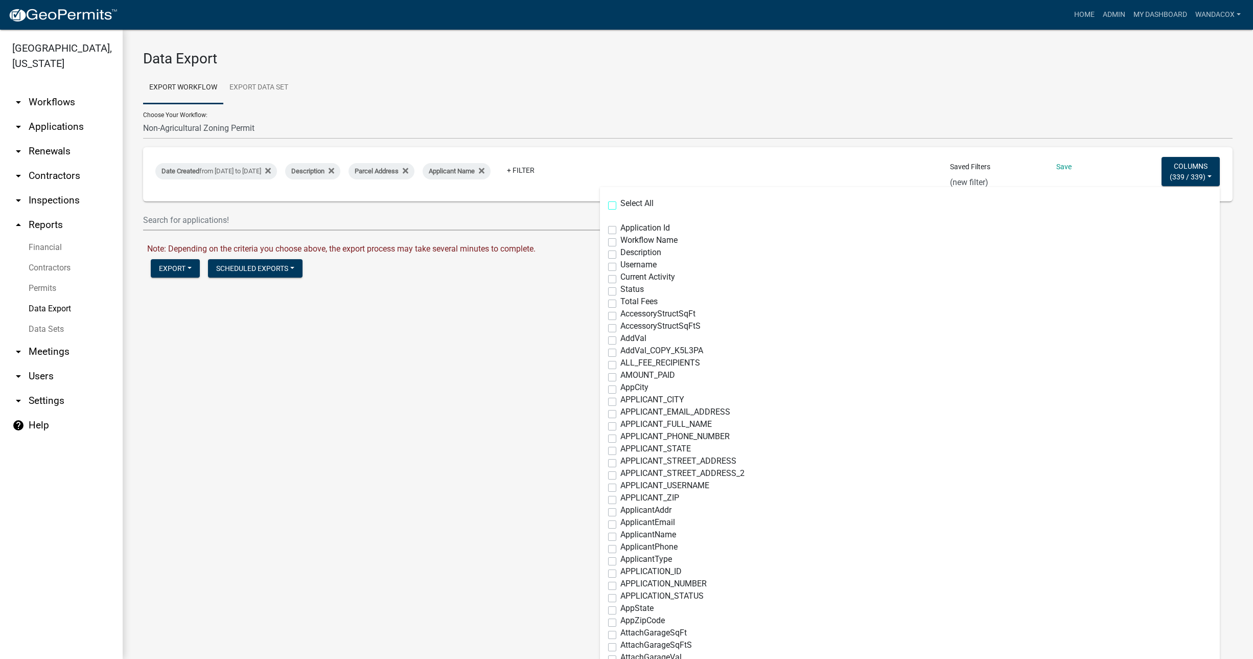
checkbox input "false"
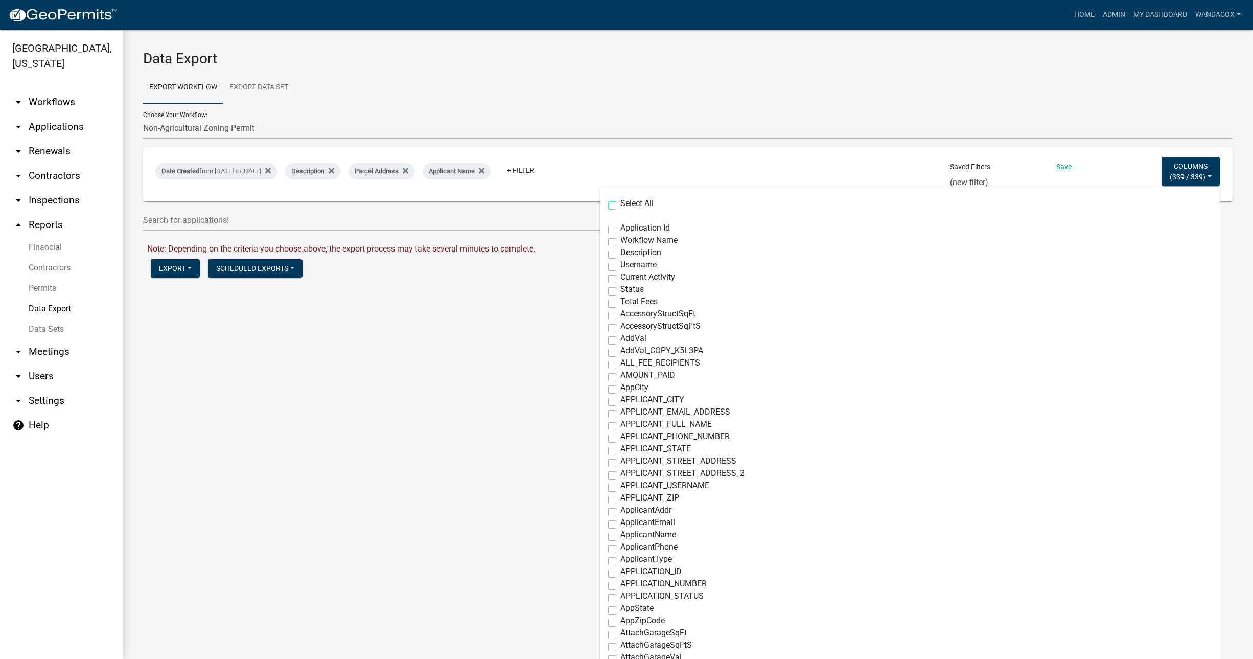
checkbox input "false"
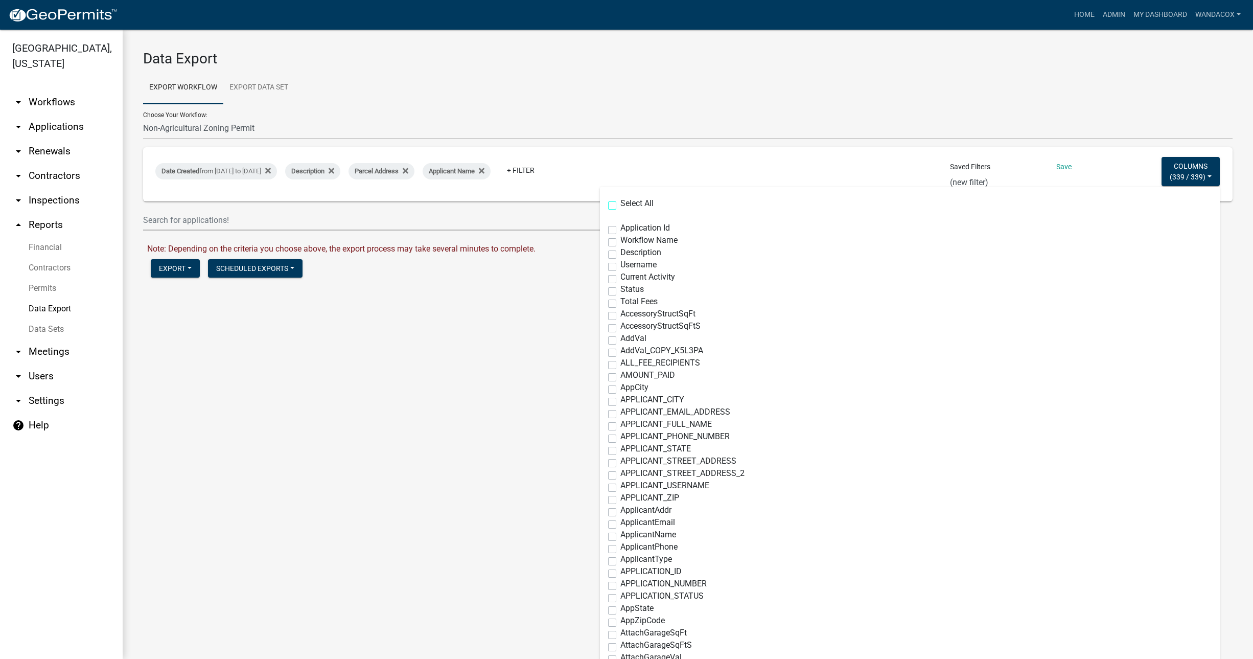
checkbox input "false"
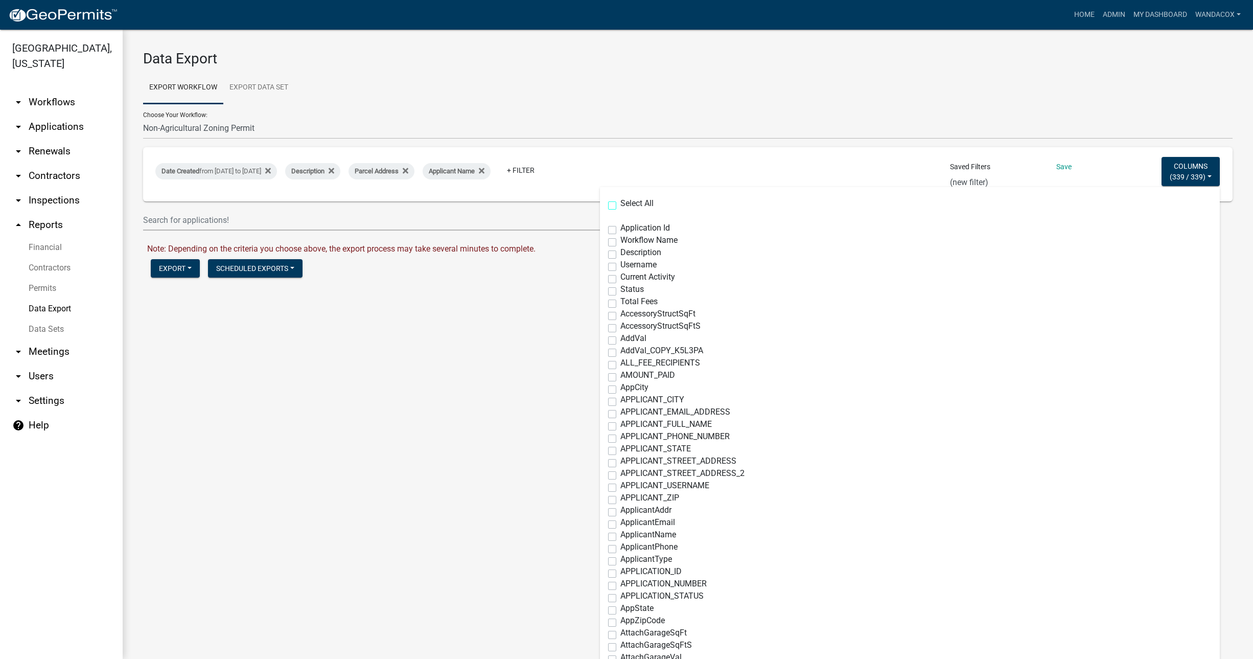
checkbox input "false"
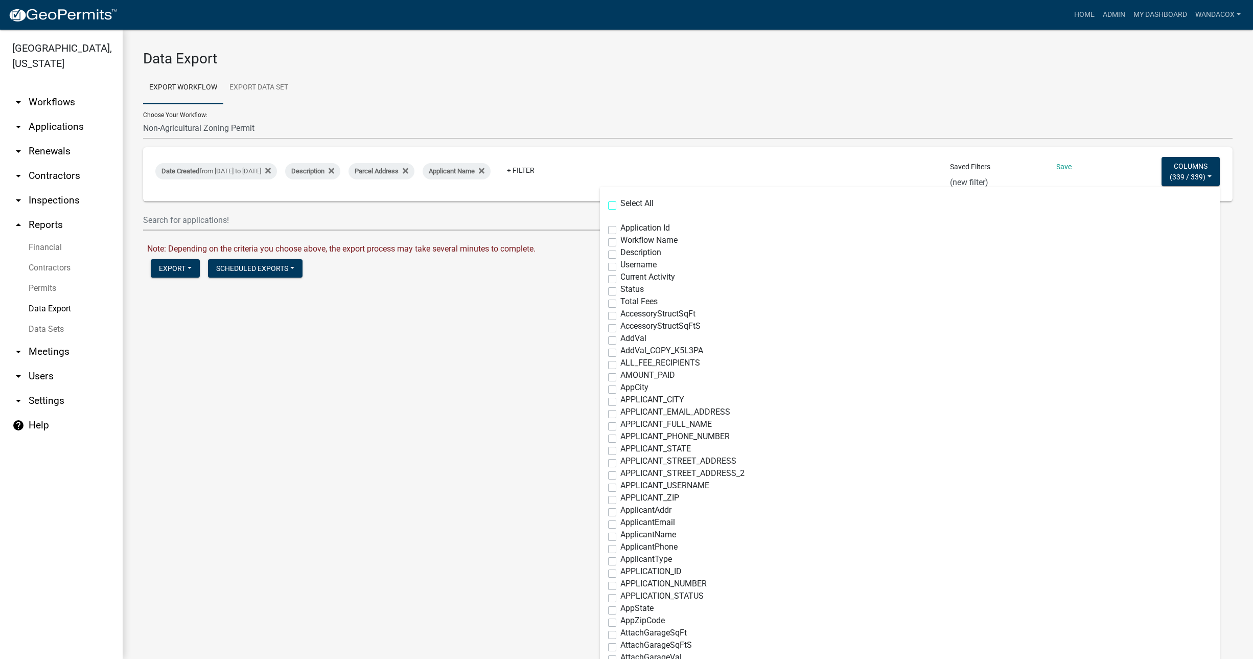
checkbox input "false"
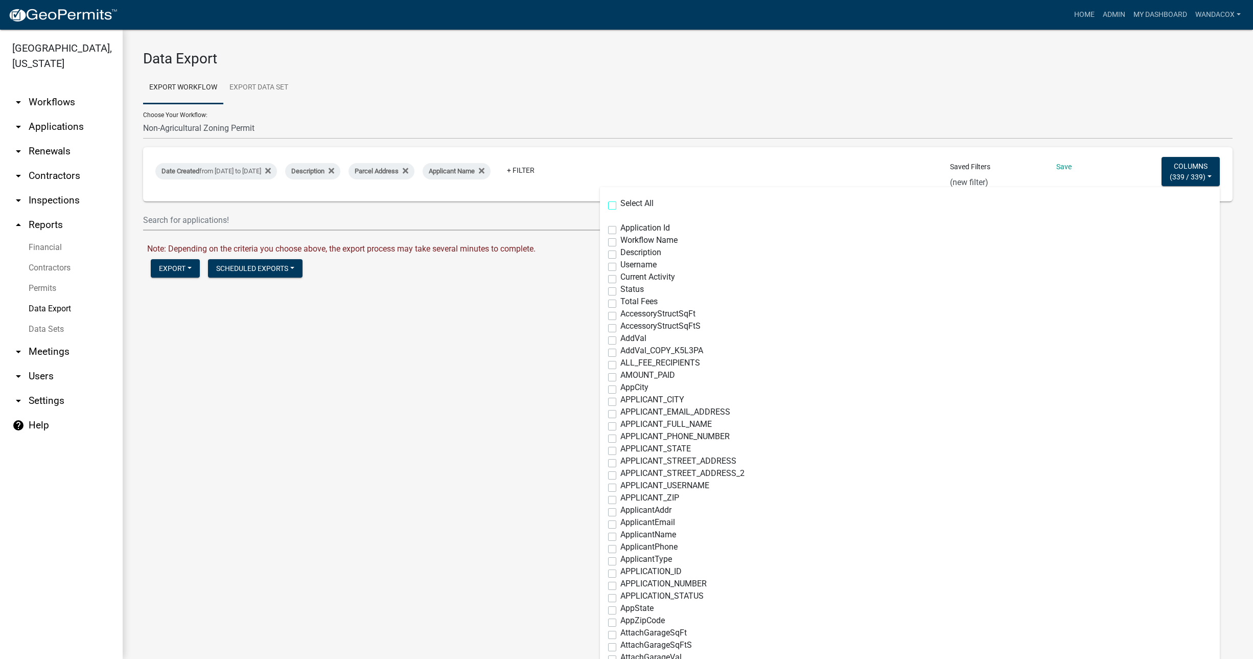
checkbox input "false"
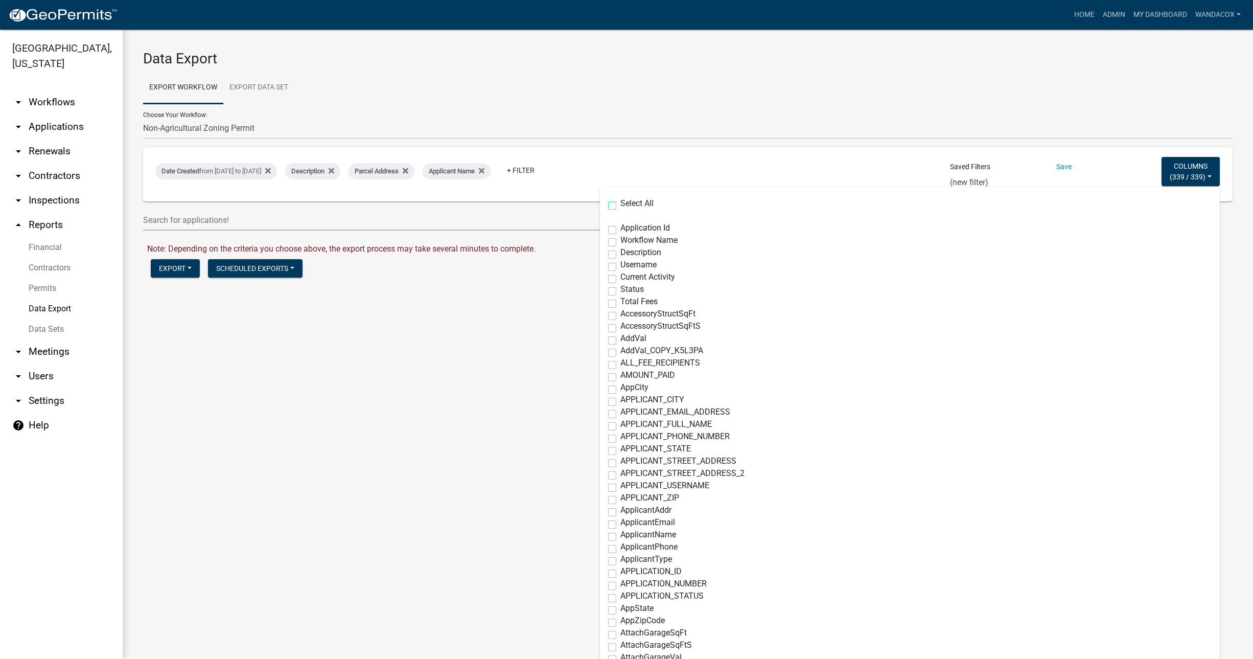
checkbox input "false"
click at [620, 255] on label "Description" at bounding box center [640, 252] width 41 height 8
click at [620, 255] on input "Description" at bounding box center [623, 251] width 7 height 7
click at [620, 303] on label "Total Fees" at bounding box center [638, 301] width 37 height 8
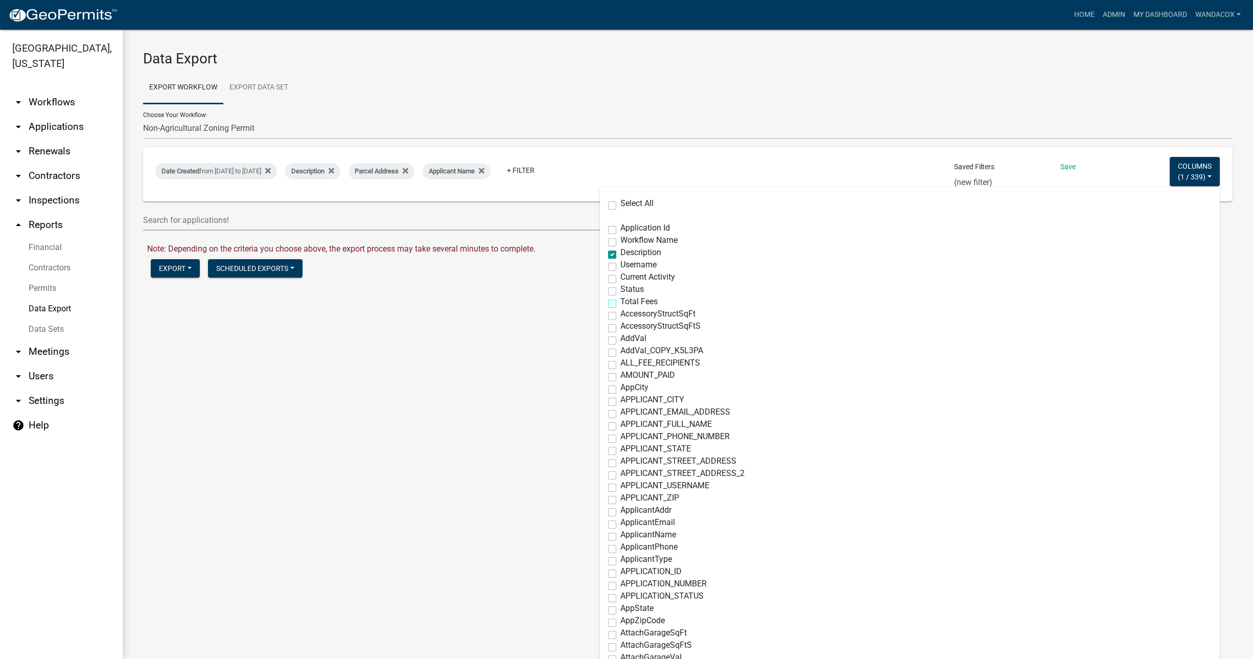
click at [620, 303] on input "Total Fees" at bounding box center [623, 300] width 7 height 7
click at [620, 423] on label "APPLICANT_FULL_NAME" at bounding box center [665, 424] width 91 height 8
click at [620, 423] on input "APPLICANT_FULL_NAME" at bounding box center [623, 423] width 7 height 7
click at [620, 463] on label "APPLICANT_STREET_ADDRESS" at bounding box center [678, 461] width 116 height 8
click at [620, 463] on input "APPLICANT_STREET_ADDRESS" at bounding box center [623, 460] width 7 height 7
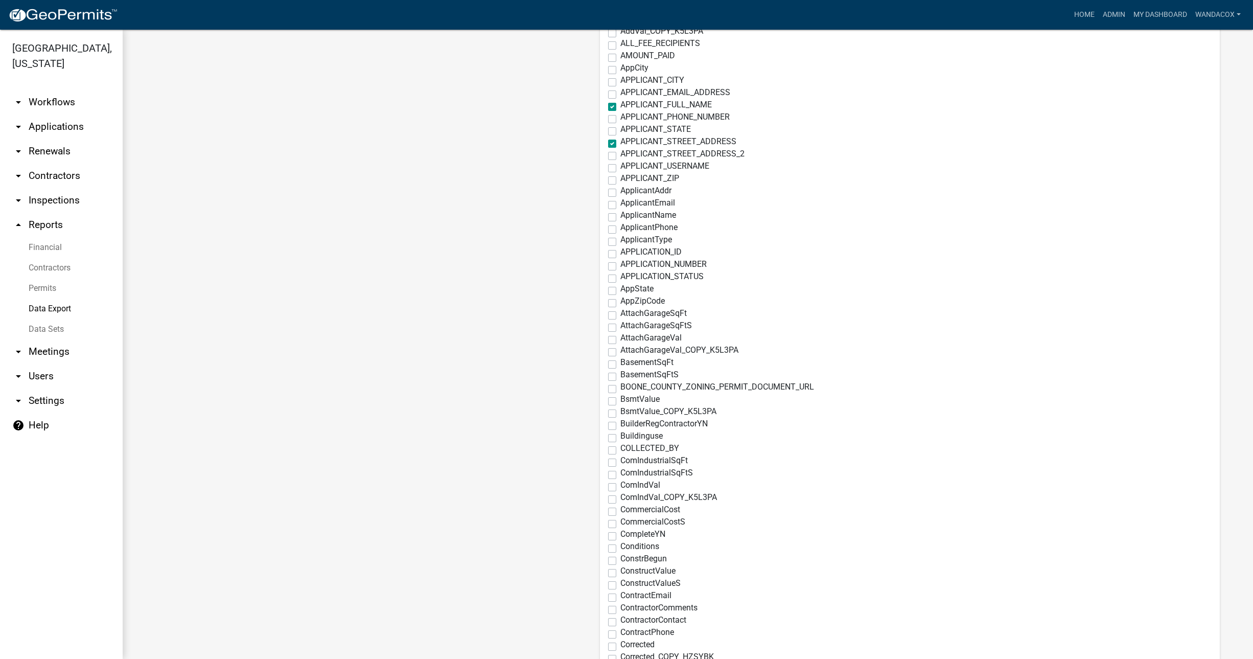
scroll to position [383, 0]
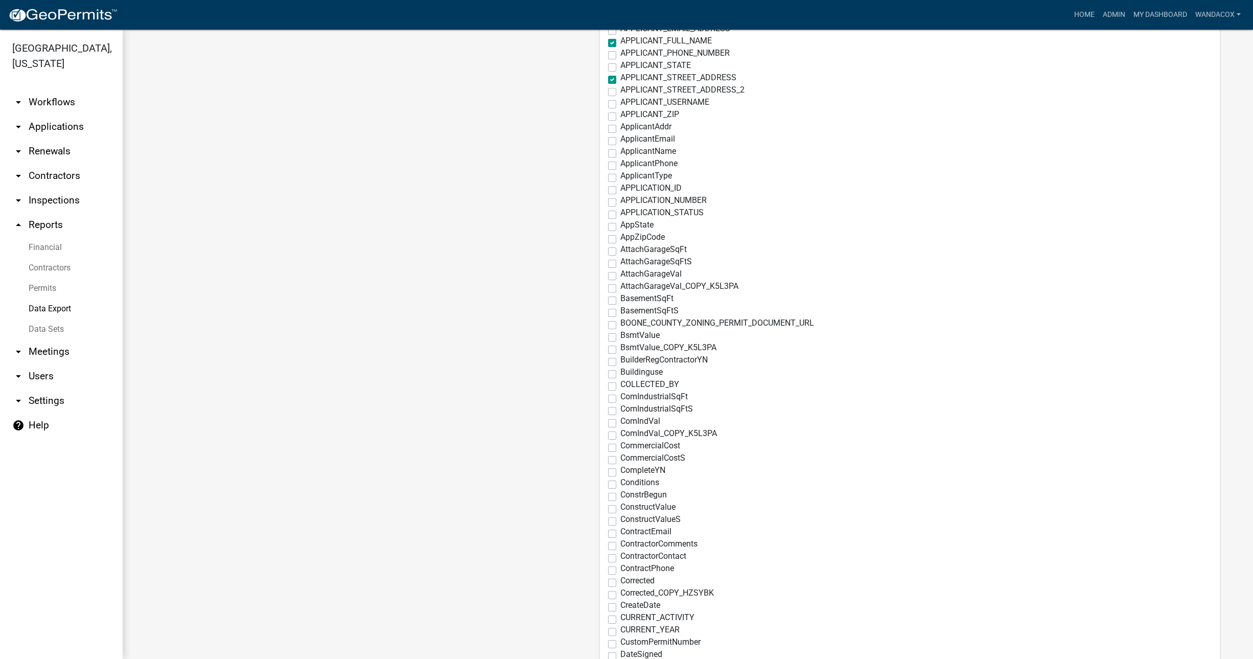
click at [620, 506] on label "ConstructValue" at bounding box center [647, 507] width 55 height 8
click at [620, 506] on input "ConstructValue" at bounding box center [623, 506] width 7 height 7
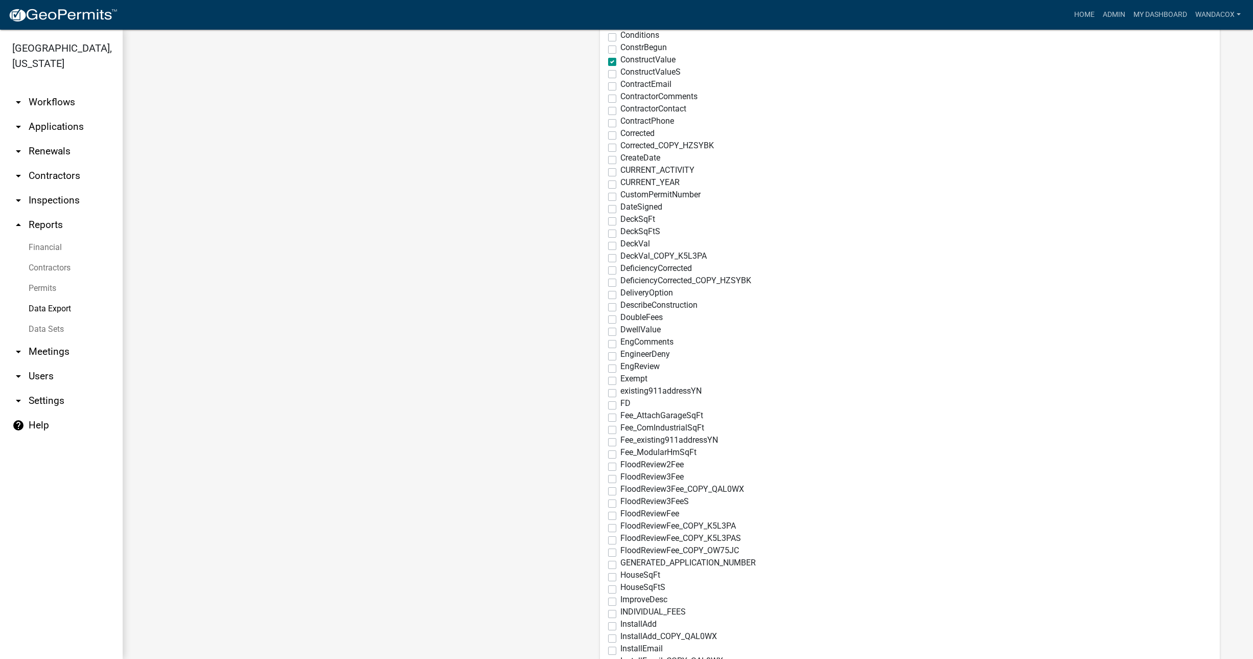
scroll to position [894, 0]
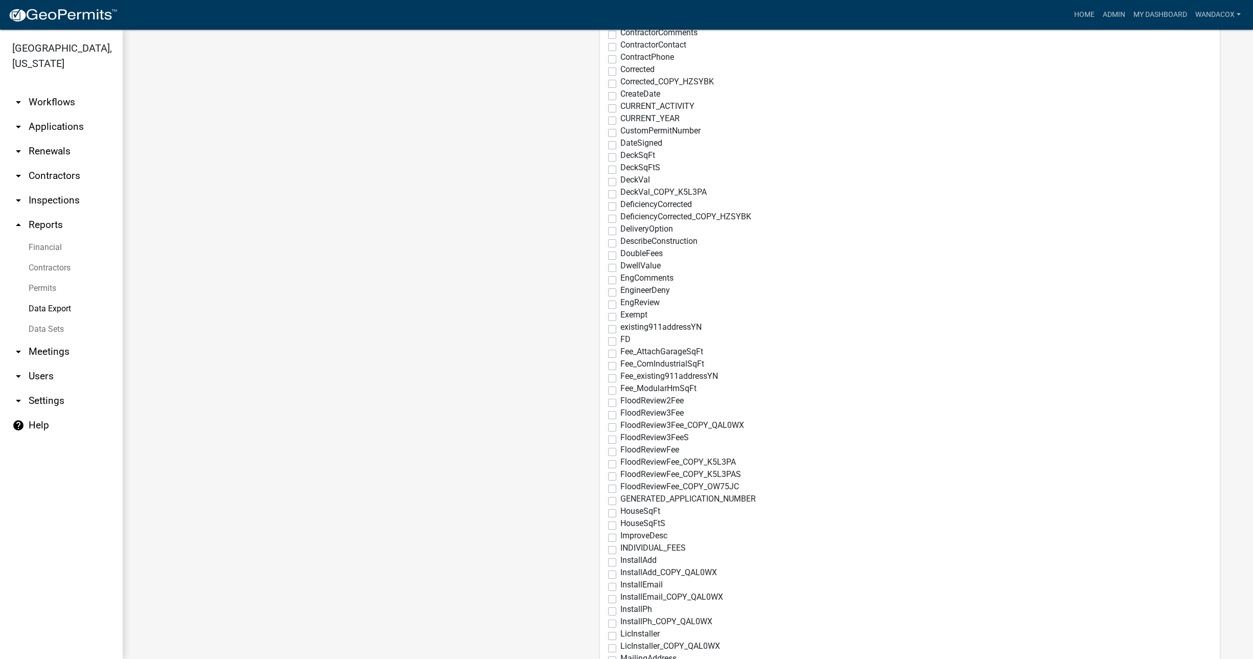
click at [620, 511] on label "HouseSqFt" at bounding box center [640, 511] width 40 height 8
click at [620, 511] on input "HouseSqFt" at bounding box center [623, 510] width 7 height 7
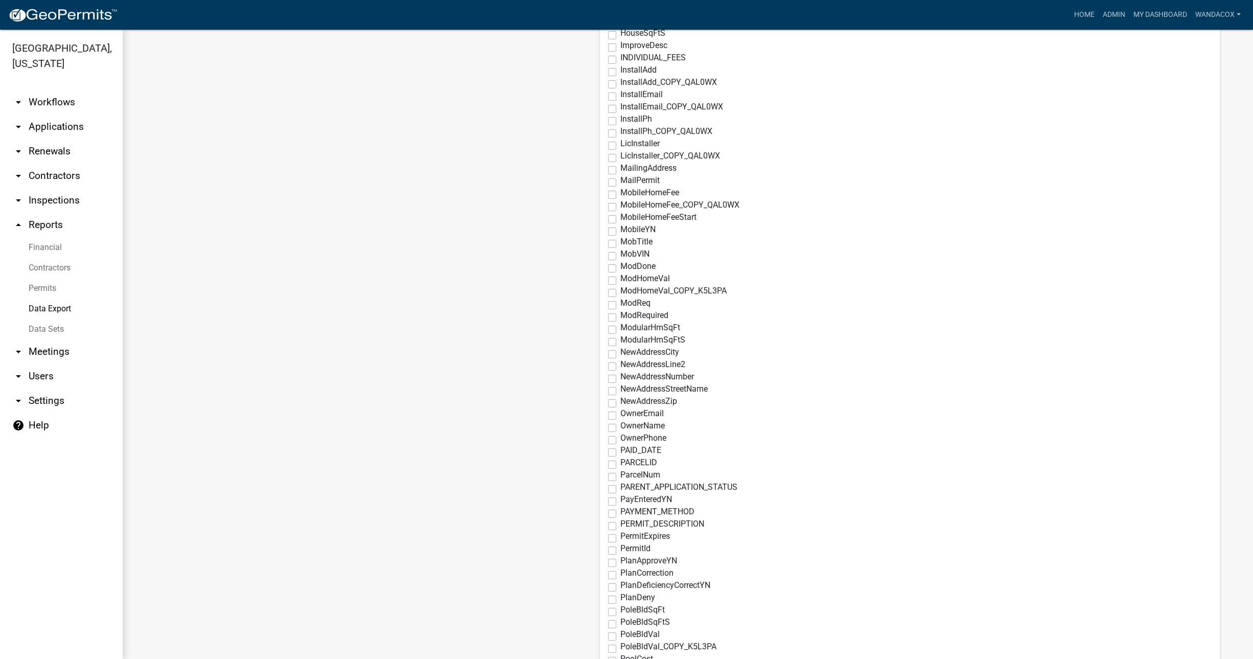
scroll to position [1405, 0]
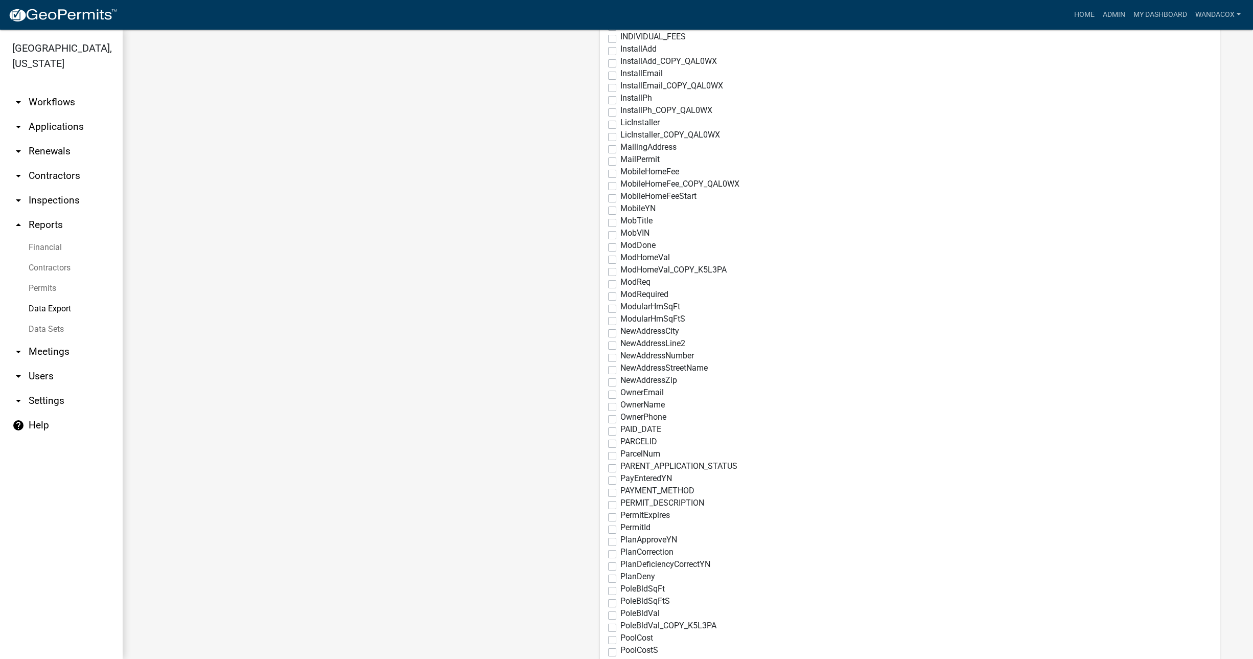
click at [620, 505] on label "PERMIT_DESCRIPTION" at bounding box center [662, 503] width 84 height 8
click at [620, 505] on input "PERMIT_DESCRIPTION" at bounding box center [623, 502] width 7 height 7
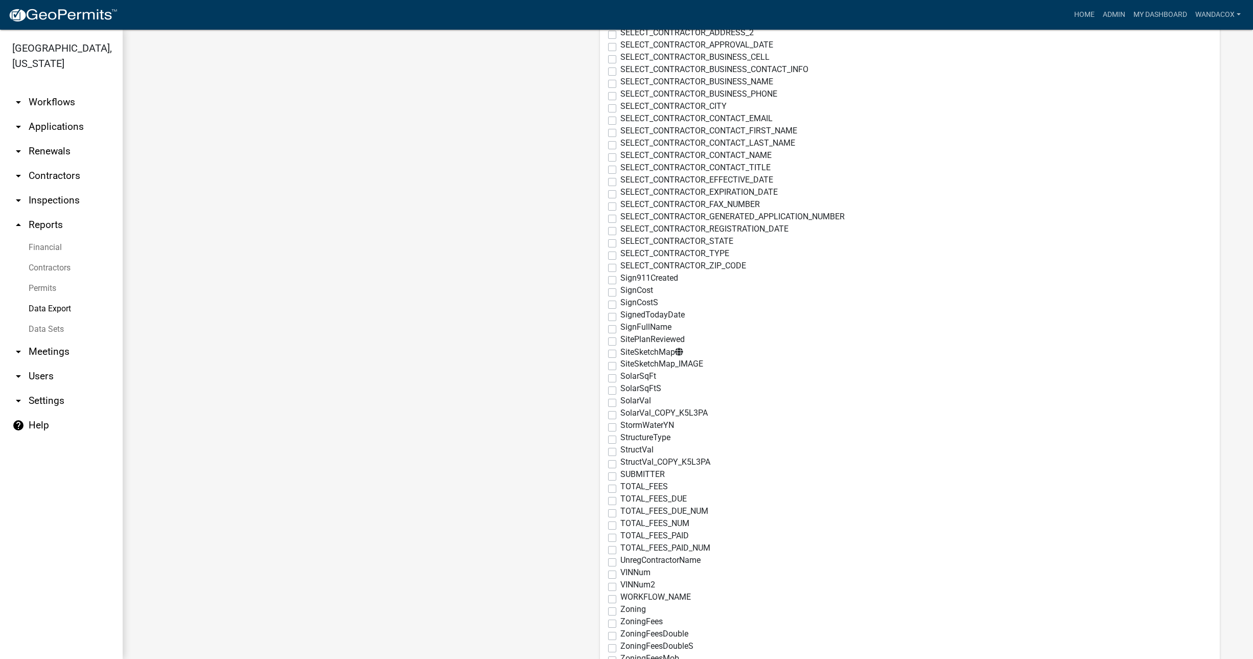
scroll to position [3704, 0]
click at [620, 620] on label "ZoningFees" at bounding box center [641, 619] width 42 height 8
click at [620, 620] on input "ZoningFees" at bounding box center [623, 618] width 7 height 7
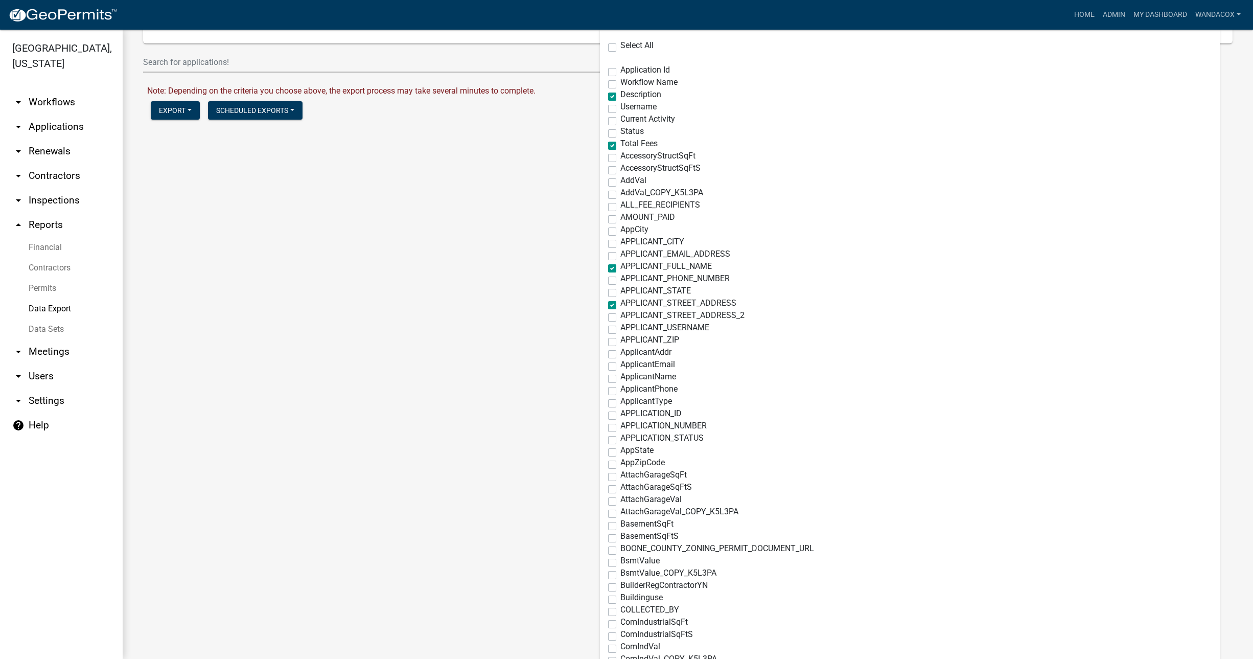
scroll to position [0, 0]
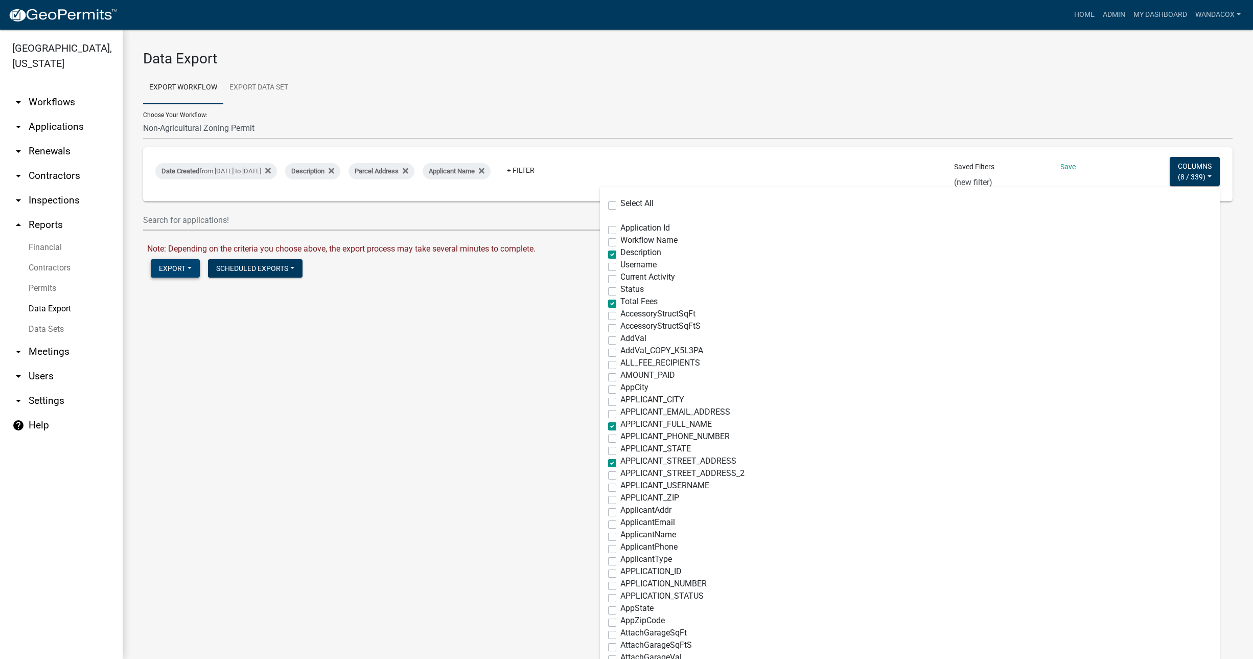
click at [171, 267] on button "Export" at bounding box center [175, 268] width 49 height 18
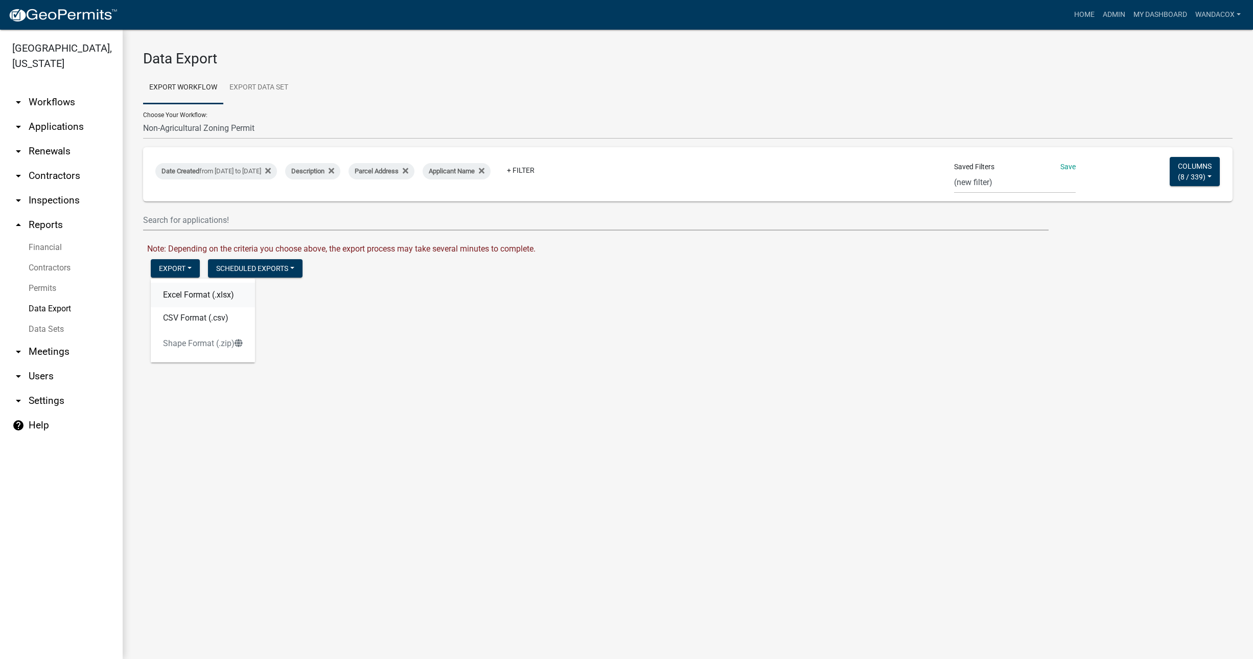
click at [188, 293] on button "Excel Format (.xlsx)" at bounding box center [203, 295] width 104 height 25
click at [196, 291] on link "Download Non-Agricultural Zoning Permit.xlsx" at bounding box center [230, 290] width 167 height 10
click at [283, 292] on link "Download Non-Agricultural Zoning Permit.xlsx" at bounding box center [230, 290] width 167 height 10
click at [1192, 167] on button "Columns ( 8 / 339 )" at bounding box center [1194, 171] width 50 height 29
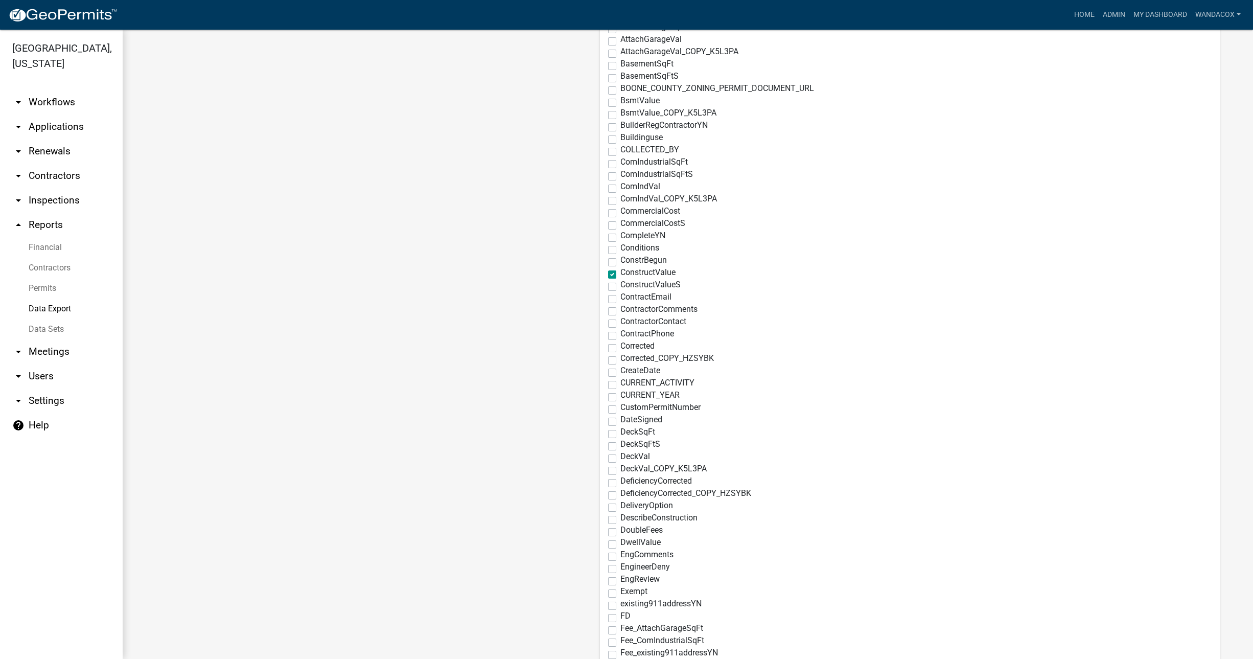
scroll to position [639, 0]
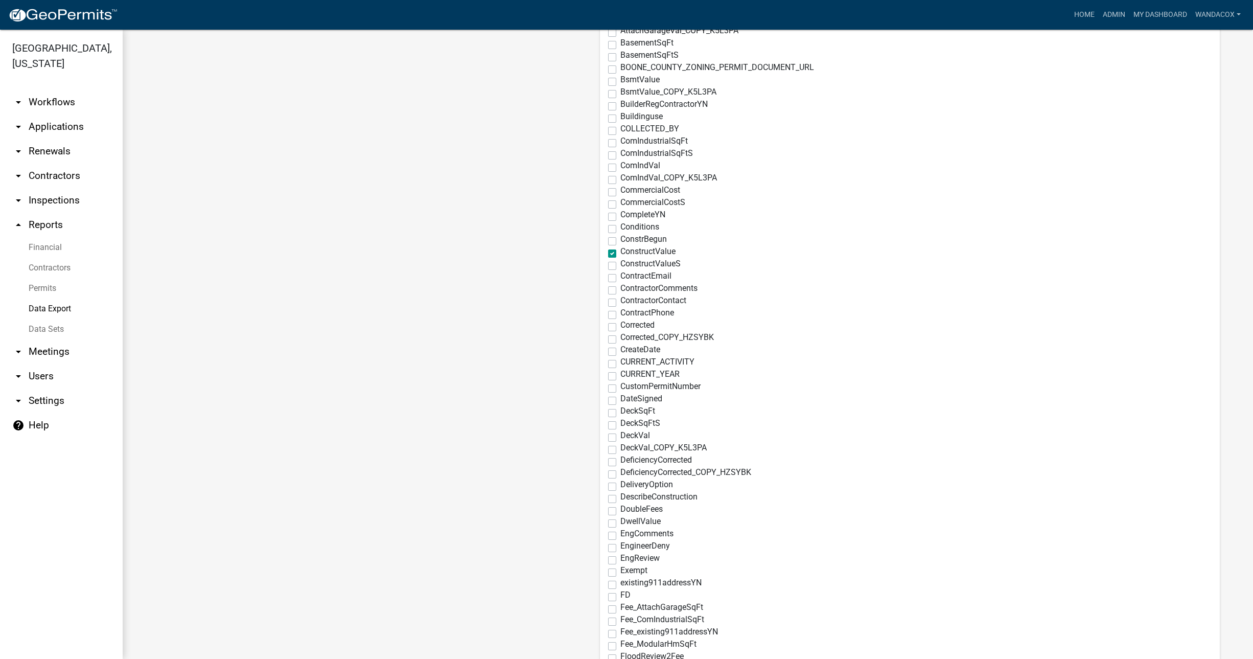
click at [620, 499] on label "DescribeConstruction" at bounding box center [658, 497] width 77 height 8
click at [620, 499] on input "DescribeConstruction" at bounding box center [623, 496] width 7 height 7
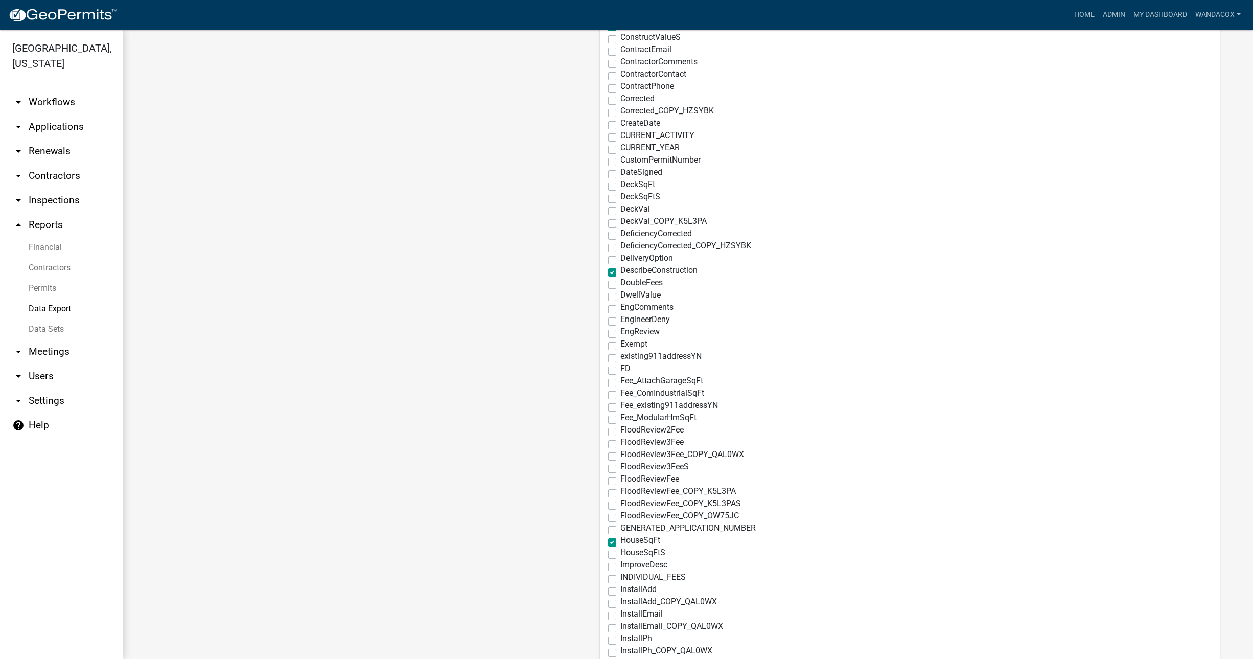
scroll to position [894, 0]
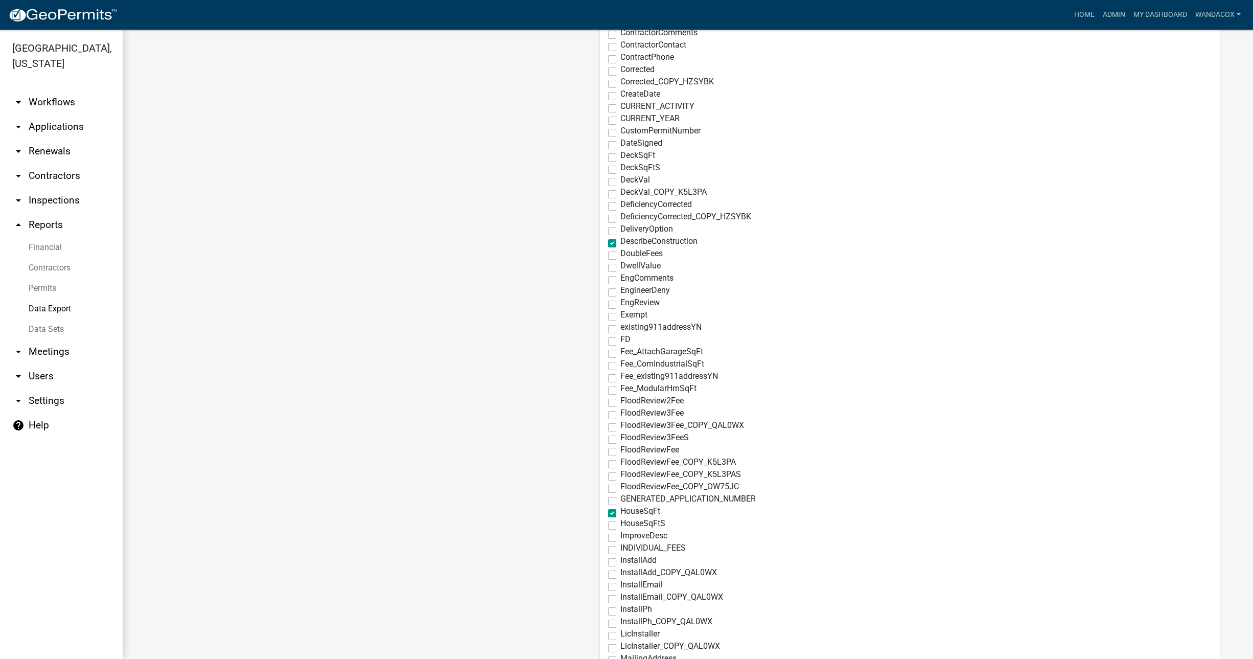
click at [620, 524] on label "HouseSqFtS" at bounding box center [642, 523] width 45 height 8
click at [620, 524] on input "HouseSqFtS" at bounding box center [623, 522] width 7 height 7
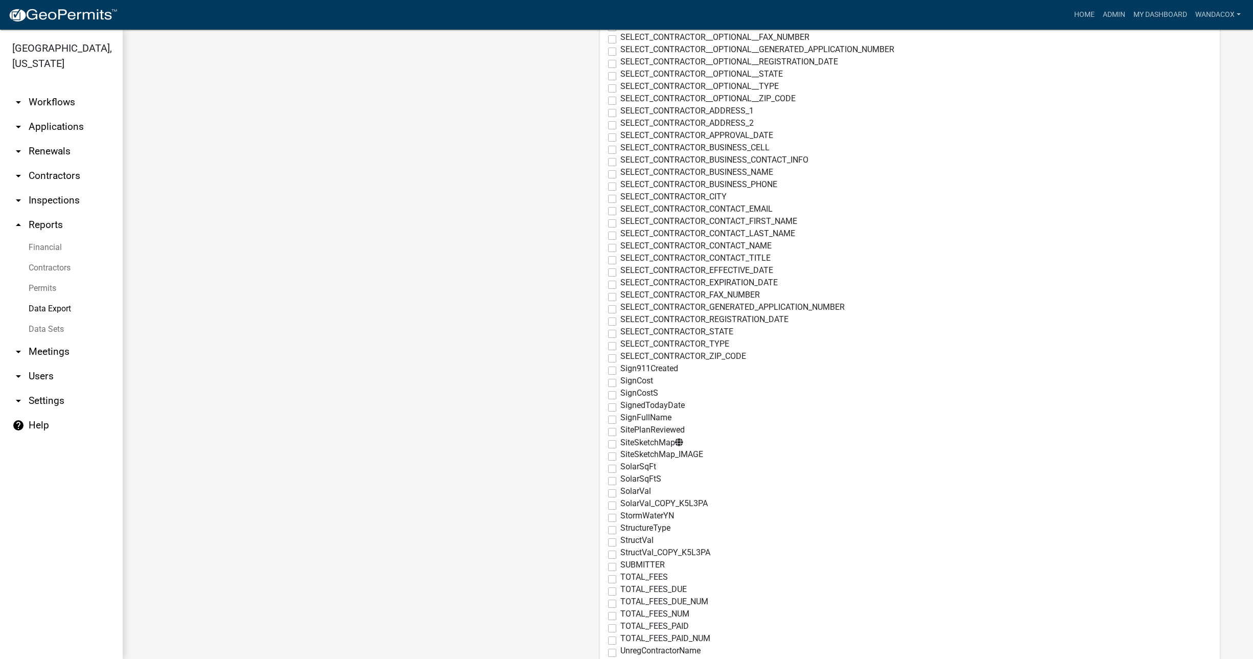
scroll to position [3640, 0]
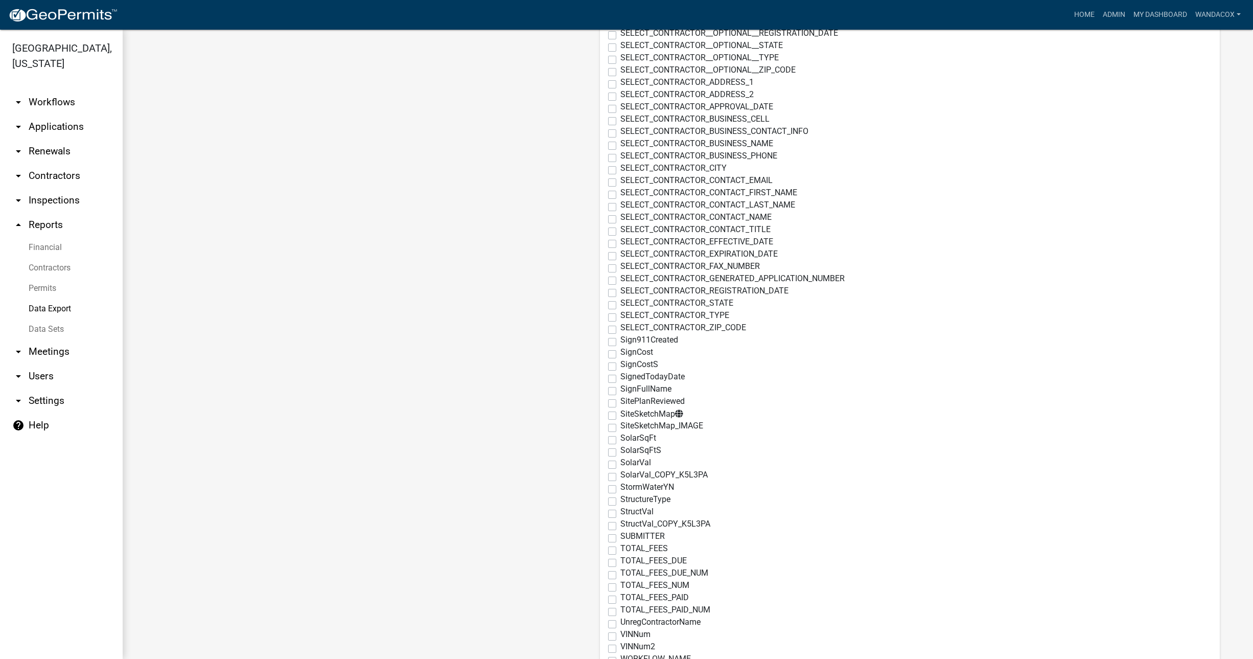
drag, startPoint x: 599, startPoint y: 501, endPoint x: 604, endPoint y: 502, distance: 5.8
click at [620, 501] on label "StructureType" at bounding box center [645, 499] width 50 height 8
click at [620, 501] on input "StructureType" at bounding box center [623, 498] width 7 height 7
click at [620, 546] on label "TOTAL_FEES" at bounding box center [644, 548] width 48 height 8
click at [620, 546] on input "TOTAL_FEES" at bounding box center [623, 547] width 7 height 7
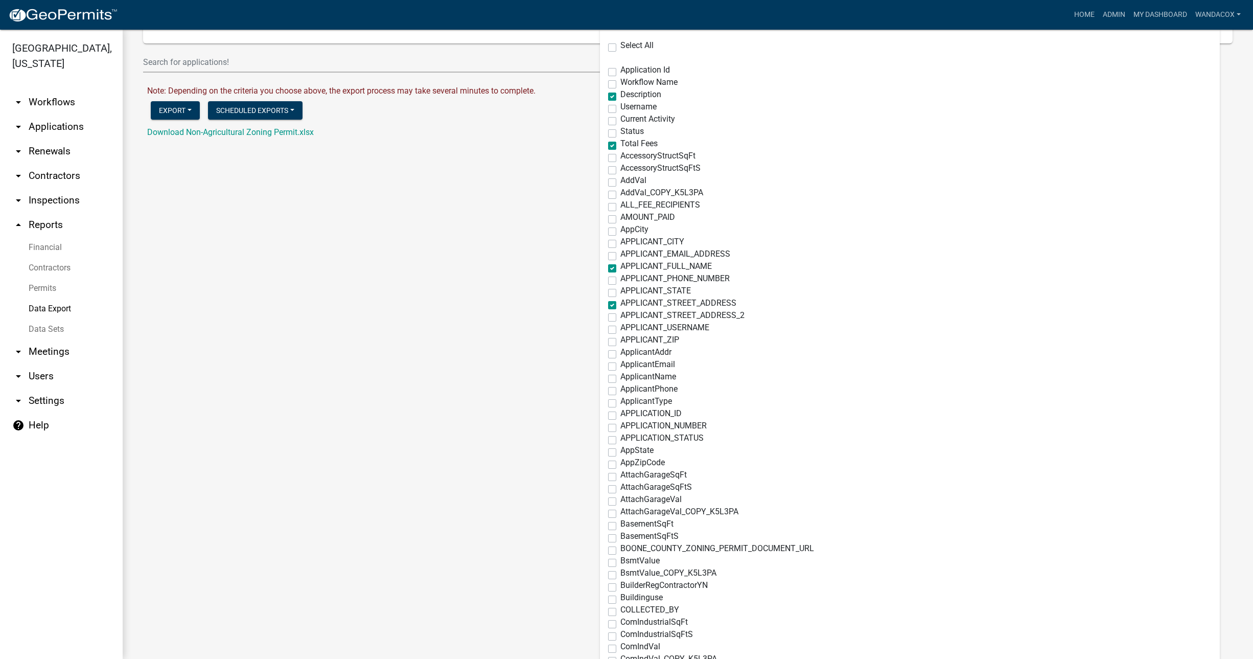
scroll to position [0, 0]
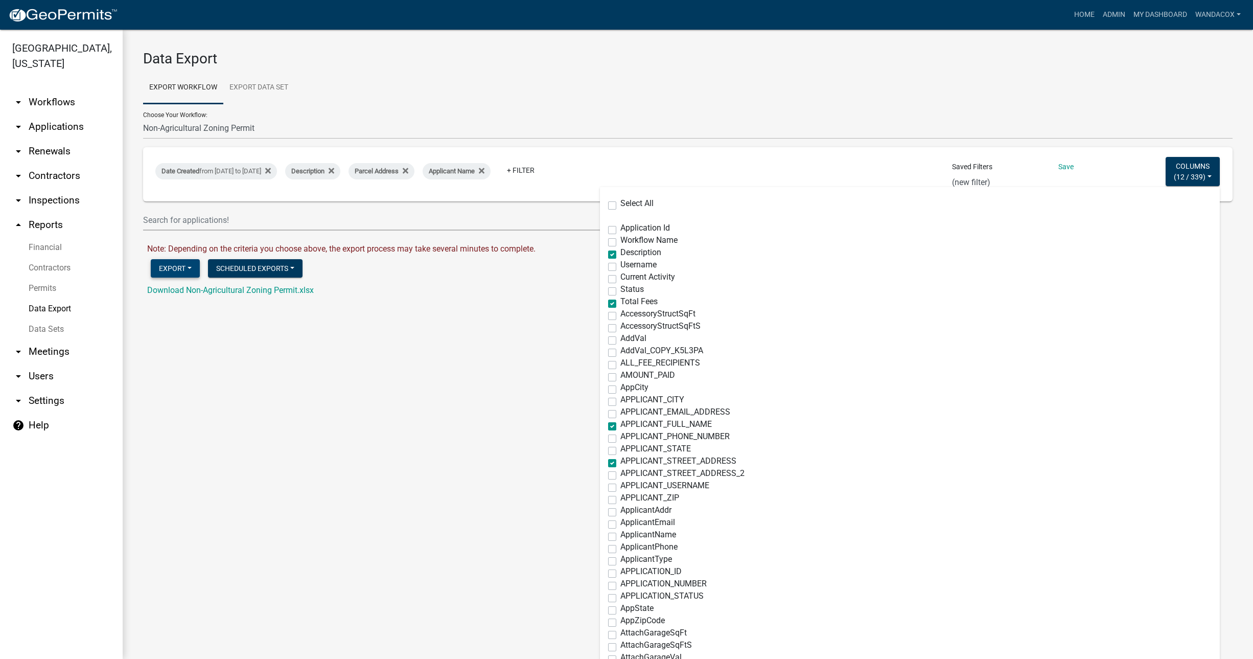
click at [184, 266] on button "Export" at bounding box center [175, 268] width 49 height 18
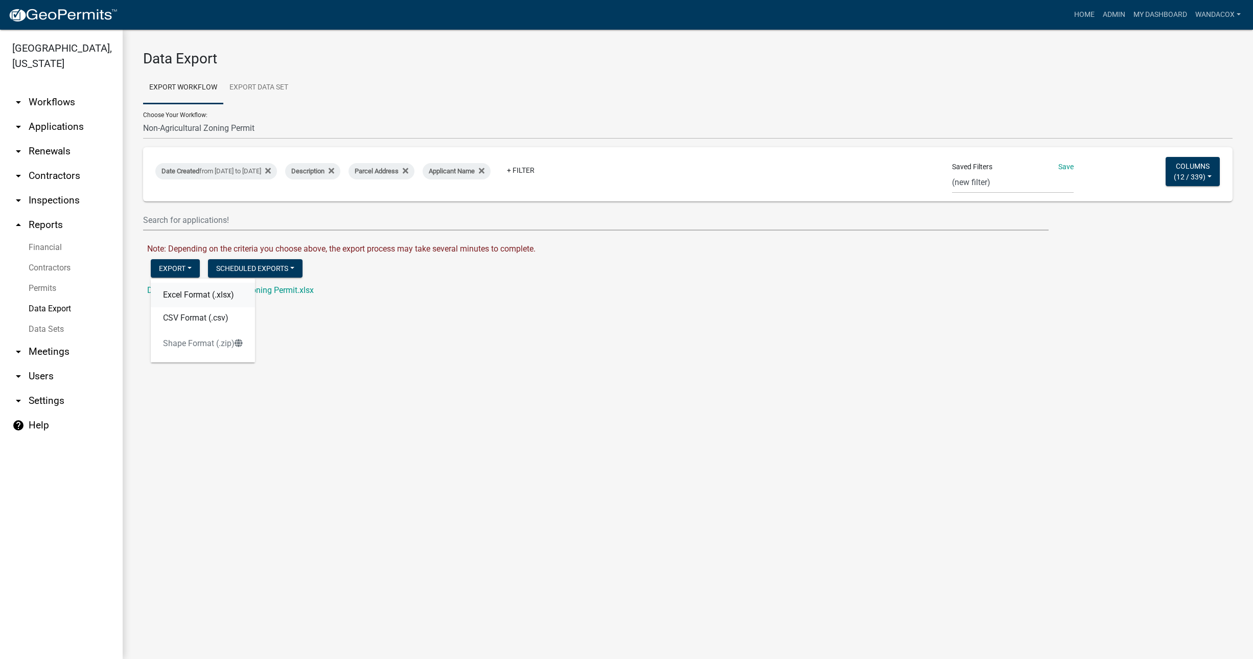
click at [184, 295] on button "Excel Format (.xlsx)" at bounding box center [203, 295] width 104 height 25
click at [239, 287] on link "Download Non-Agricultural Zoning Permit.xlsx" at bounding box center [230, 290] width 167 height 10
